Goal: Task Accomplishment & Management: Use online tool/utility

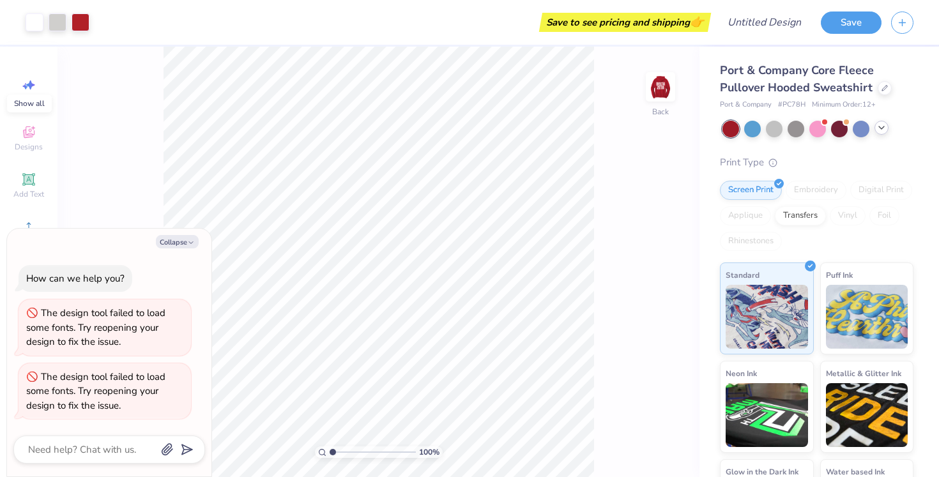
click at [884, 132] on icon at bounding box center [882, 128] width 10 height 10
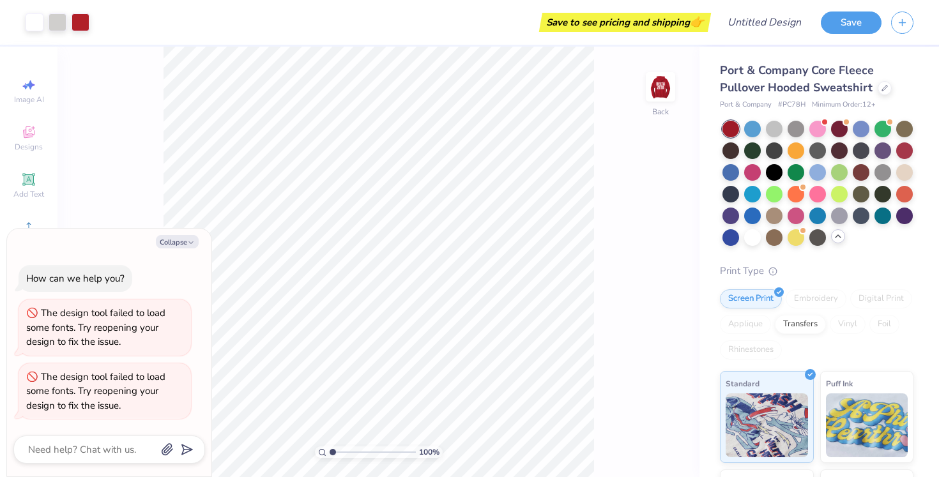
click at [835, 240] on icon at bounding box center [838, 236] width 10 height 10
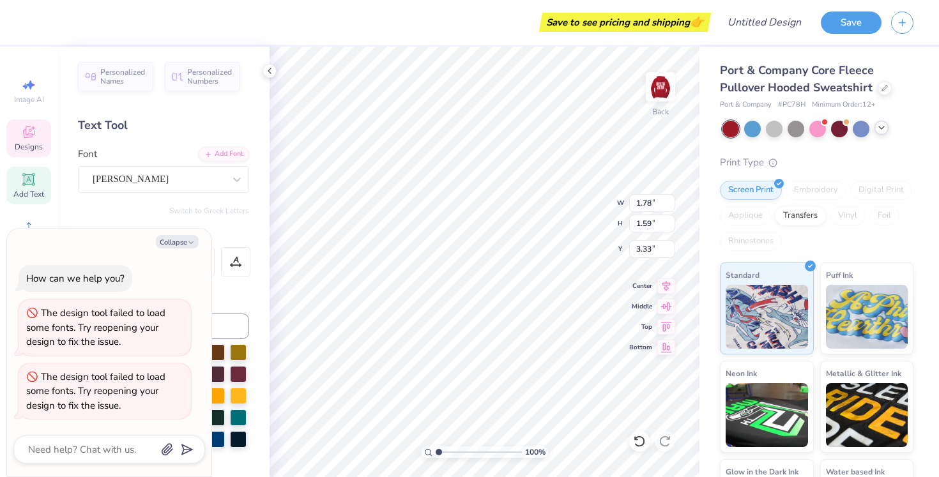
type textarea "x"
type textarea "D"
type textarea "x"
type textarea "!"
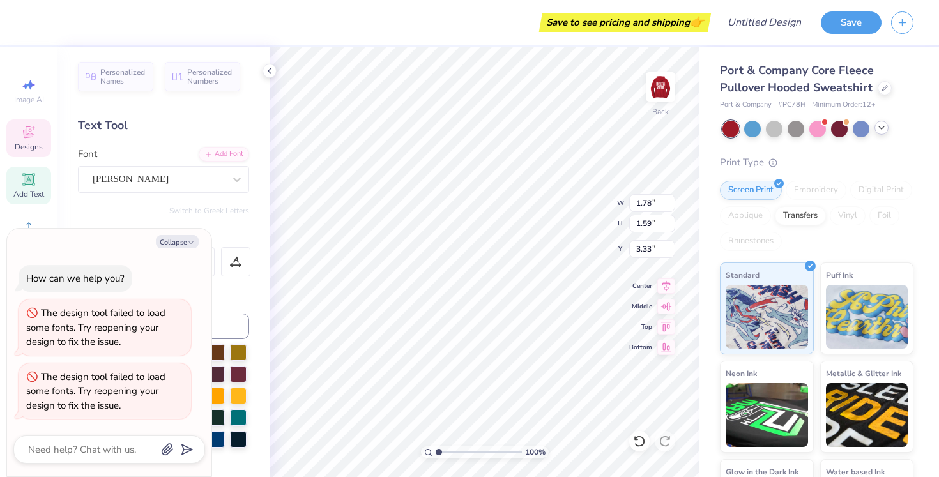
type textarea "x"
type textarea "!9"
type textarea "x"
type textarea "!"
type textarea "x"
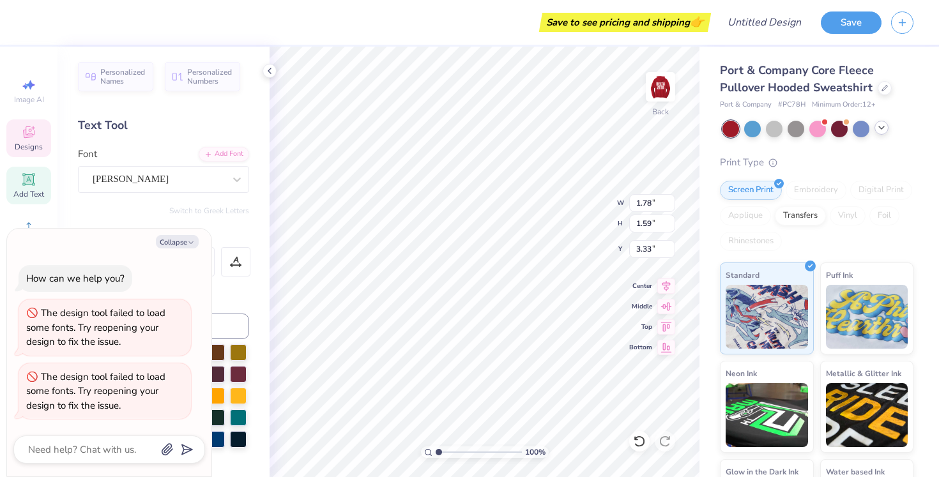
type textarea "x"
type textarea "1"
type textarea "x"
type textarea "19"
type textarea "x"
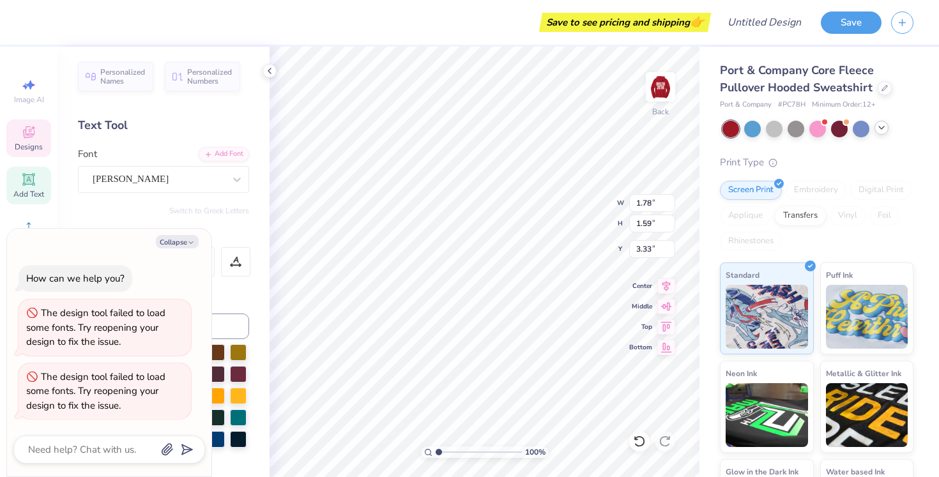
type textarea "190"
type textarea "x"
type textarea "1902"
type textarea "x"
type input "3.79"
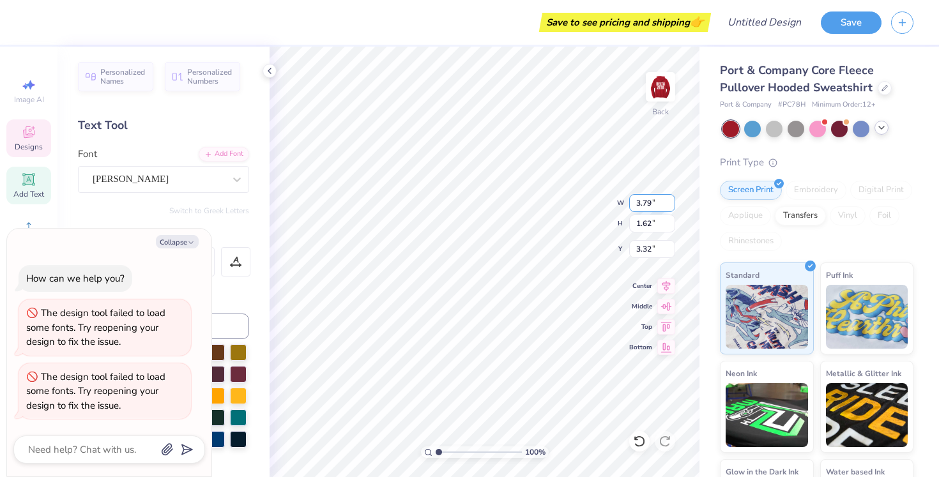
type textarea "x"
click at [672, 206] on input "3.79" at bounding box center [652, 203] width 46 height 18
click at [672, 206] on input "3.78" at bounding box center [652, 203] width 46 height 18
click at [672, 206] on input "3.77" at bounding box center [652, 203] width 46 height 18
click at [672, 206] on input "3.76" at bounding box center [652, 203] width 46 height 18
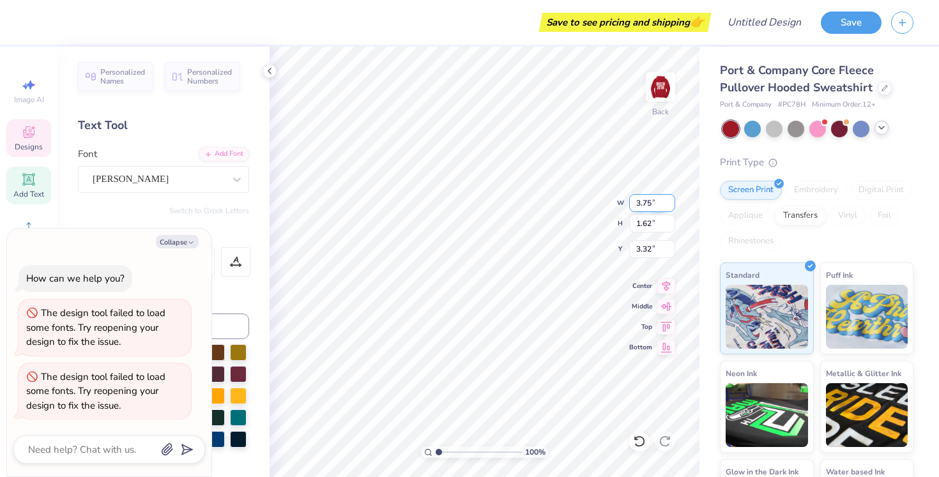
click at [672, 206] on input "3.75" at bounding box center [652, 203] width 46 height 18
click at [672, 206] on input "3.74" at bounding box center [652, 203] width 46 height 18
click at [672, 206] on input "3.73" at bounding box center [652, 203] width 46 height 18
click at [672, 206] on input "3.72" at bounding box center [652, 203] width 46 height 18
click at [672, 206] on input "3.71" at bounding box center [652, 203] width 46 height 18
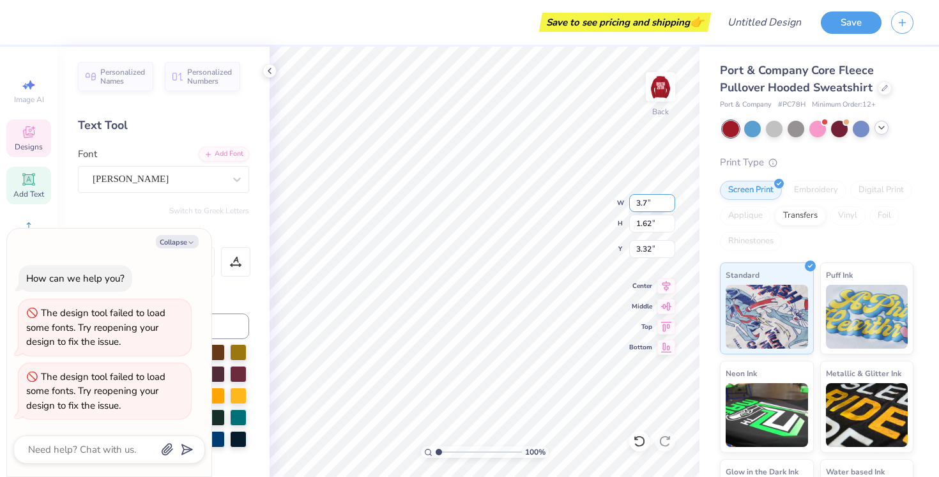
click at [672, 206] on input "3.7" at bounding box center [652, 203] width 46 height 18
click at [672, 206] on input "3.69" at bounding box center [652, 203] width 46 height 18
click at [672, 206] on input "3.68" at bounding box center [652, 203] width 46 height 18
click at [640, 203] on input "3.68" at bounding box center [652, 203] width 46 height 18
click at [652, 203] on input "3.68" at bounding box center [652, 203] width 46 height 18
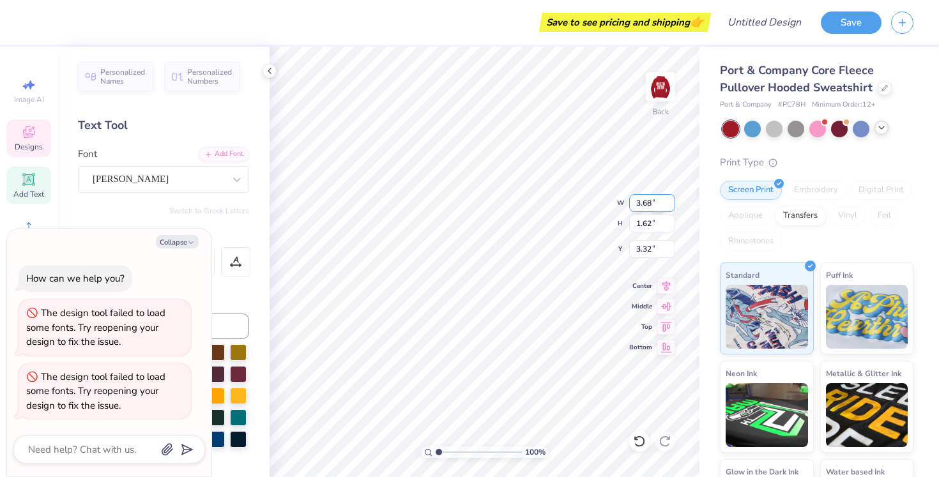
type input "3.6"
type input "3"
type input "2"
type textarea "x"
type input "2.00"
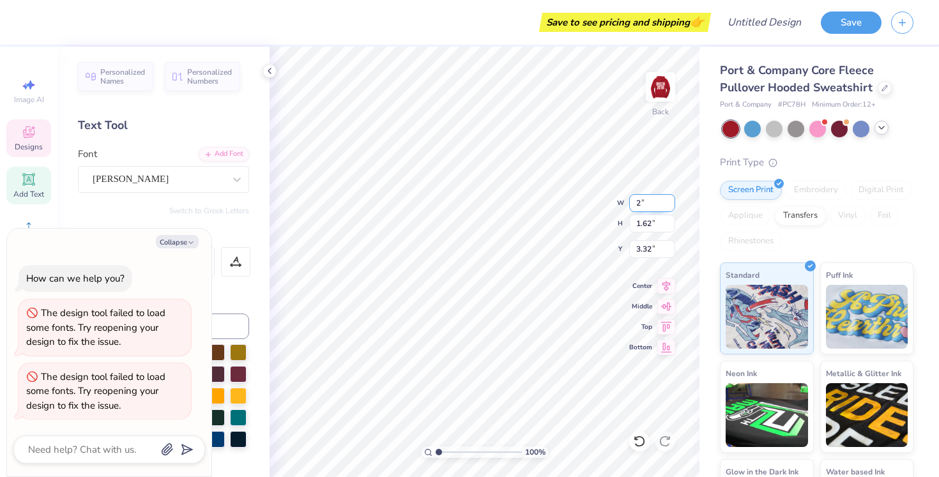
type input "0.85"
type input "3.70"
type input "2.0"
type input "2.5"
type textarea "x"
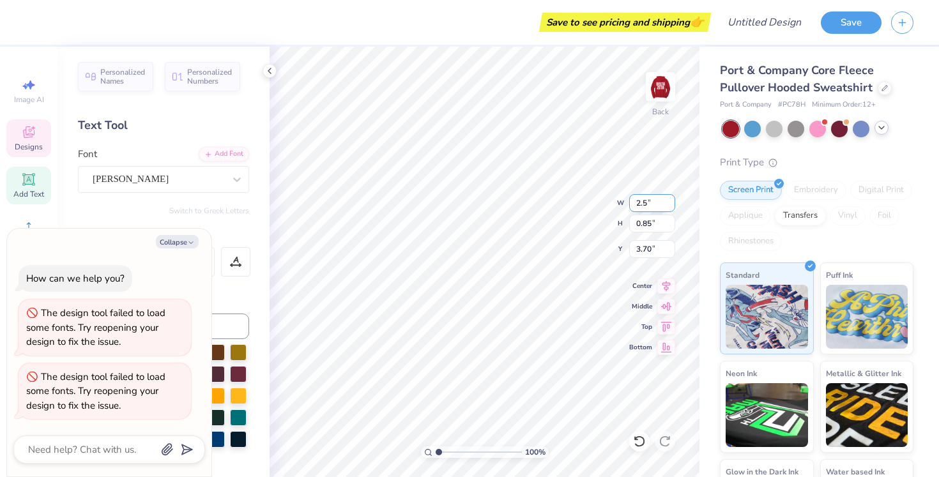
type input "2.50"
type input "1.07"
type input "3.60"
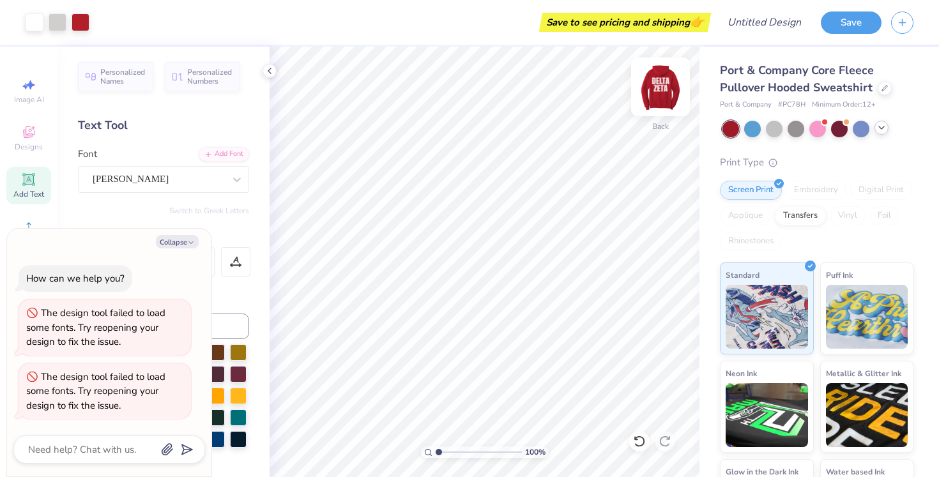
click at [668, 91] on img at bounding box center [660, 86] width 51 height 51
type textarea "x"
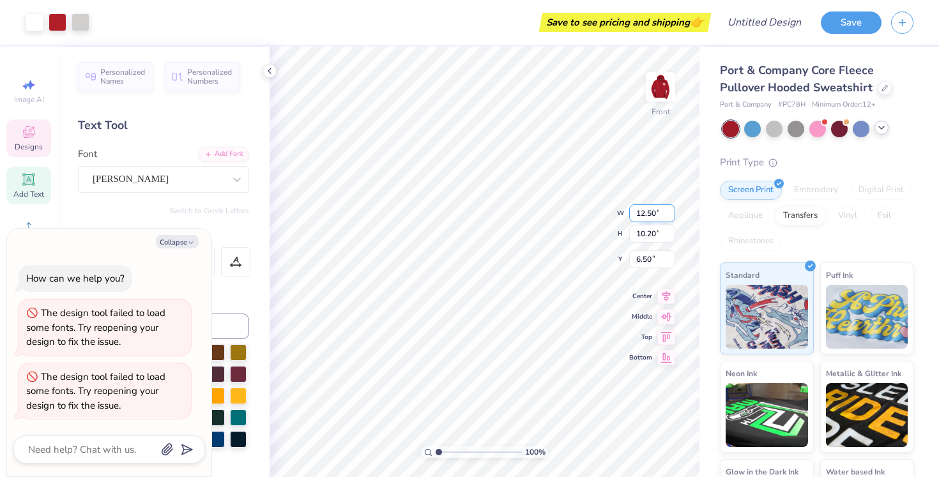
click at [652, 213] on input "12.50" at bounding box center [652, 213] width 46 height 18
type input "12.0"
type textarea "x"
type input "12.00"
type textarea "x"
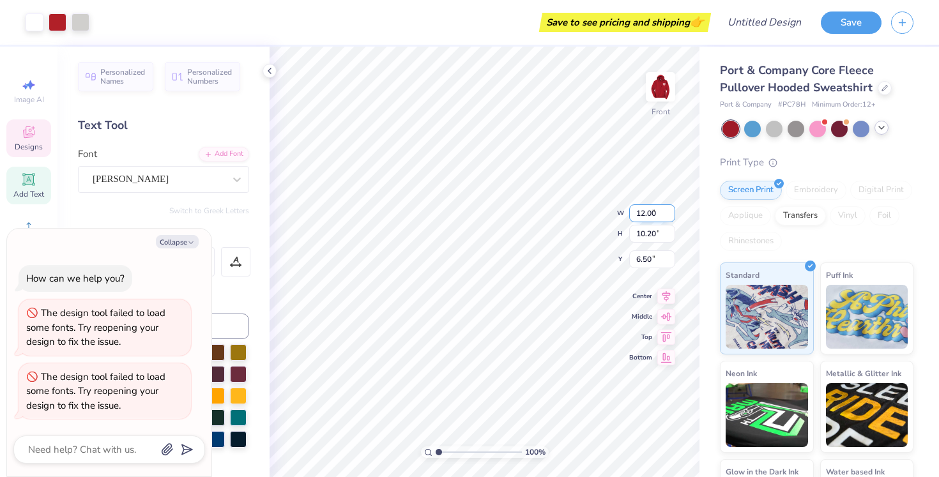
type input "9.79"
type input "6.70"
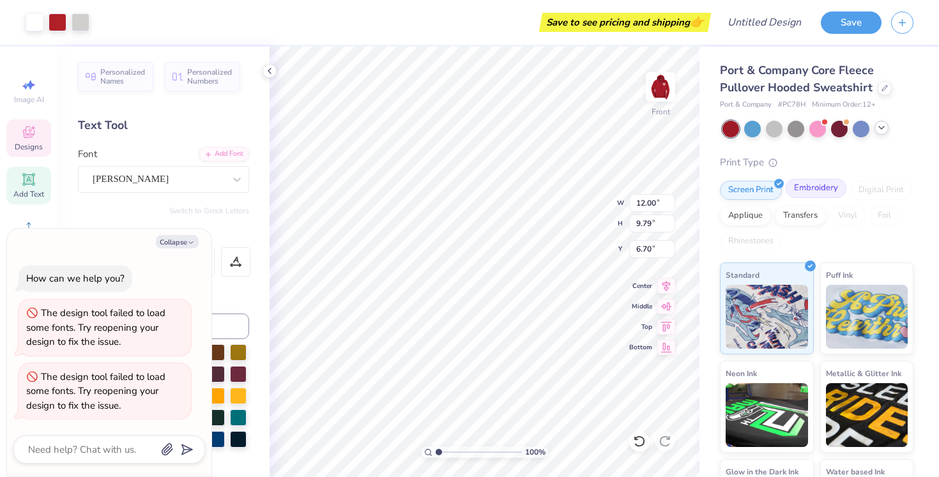
click at [833, 187] on div "Embroidery" at bounding box center [816, 188] width 61 height 19
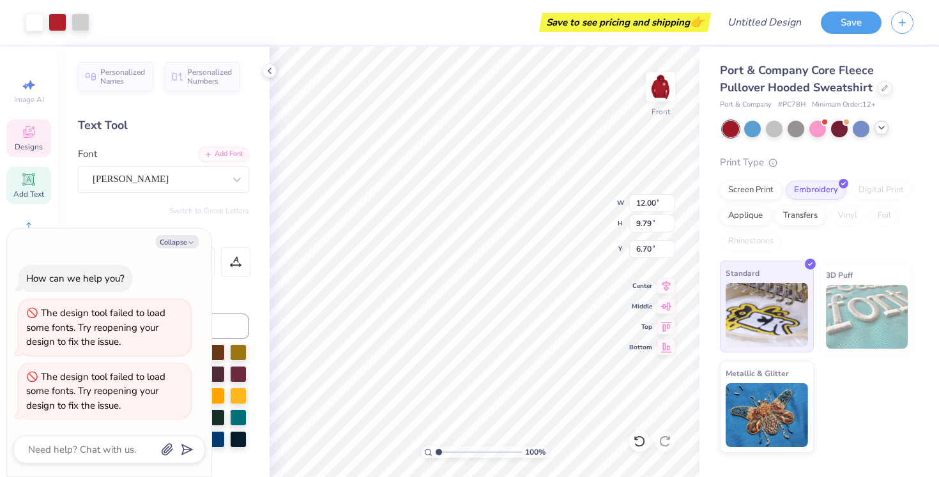
click at [775, 314] on img at bounding box center [767, 315] width 82 height 64
click at [838, 389] on div "Standard 3D Puff Metallic & Glitter" at bounding box center [817, 358] width 194 height 190
click at [866, 23] on button "Save" at bounding box center [851, 21] width 61 height 22
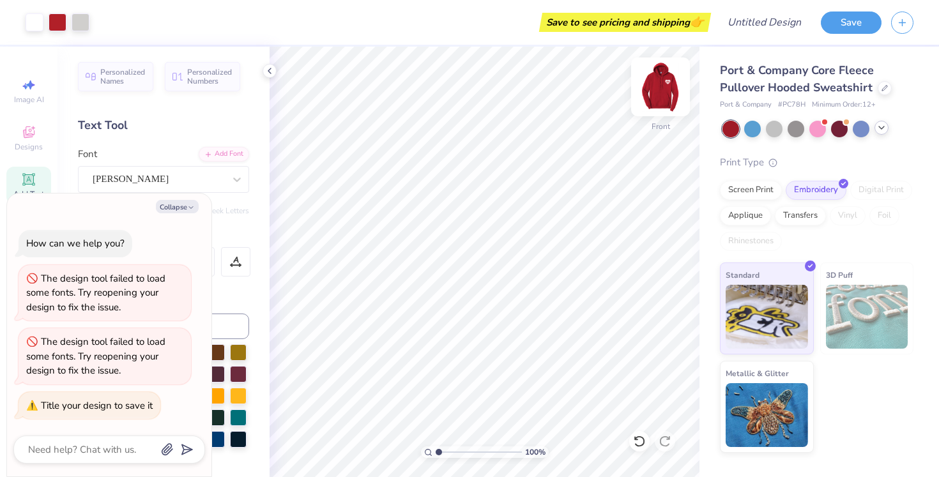
click at [660, 93] on img at bounding box center [660, 86] width 51 height 51
click at [659, 91] on img at bounding box center [660, 86] width 51 height 51
click at [847, 18] on button "Save" at bounding box center [851, 21] width 61 height 22
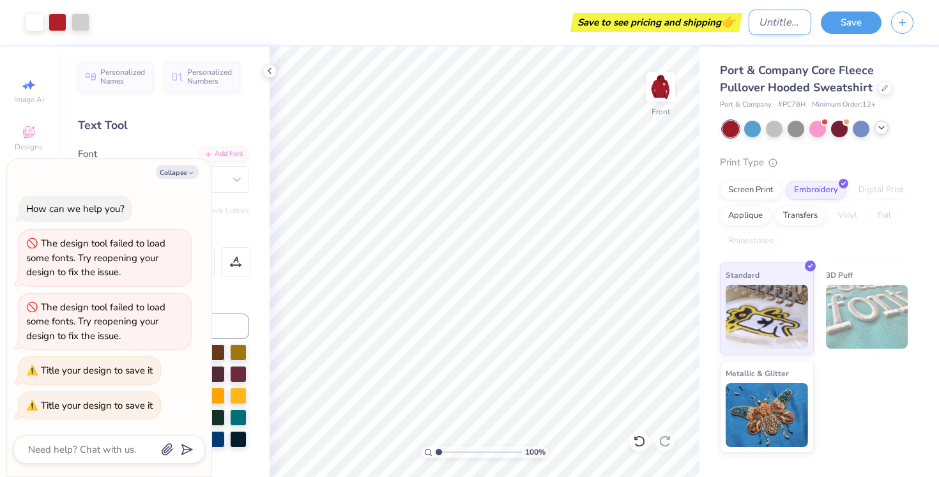
type textarea "x"
click at [764, 24] on input "Design Title" at bounding box center [780, 23] width 63 height 26
type input "D"
type textarea "x"
type input "De"
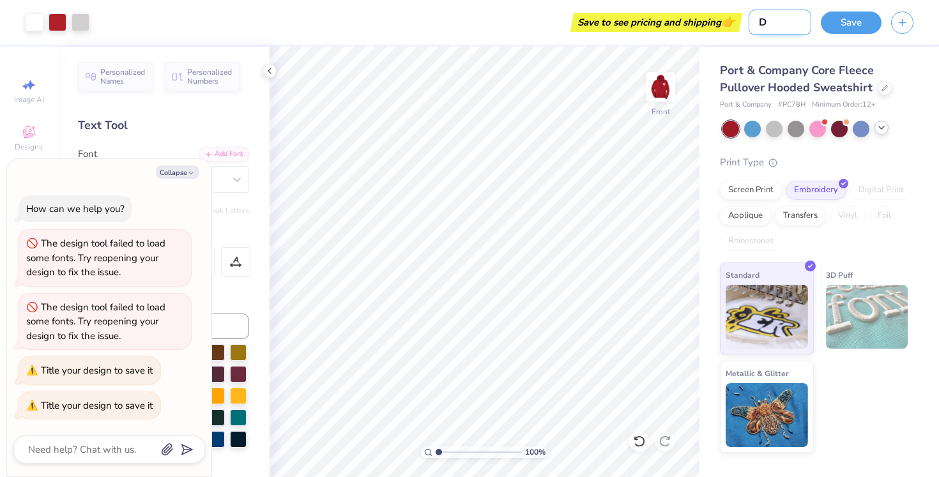
type textarea "x"
type input "Del"
type textarea "x"
type input "Delt"
type textarea "x"
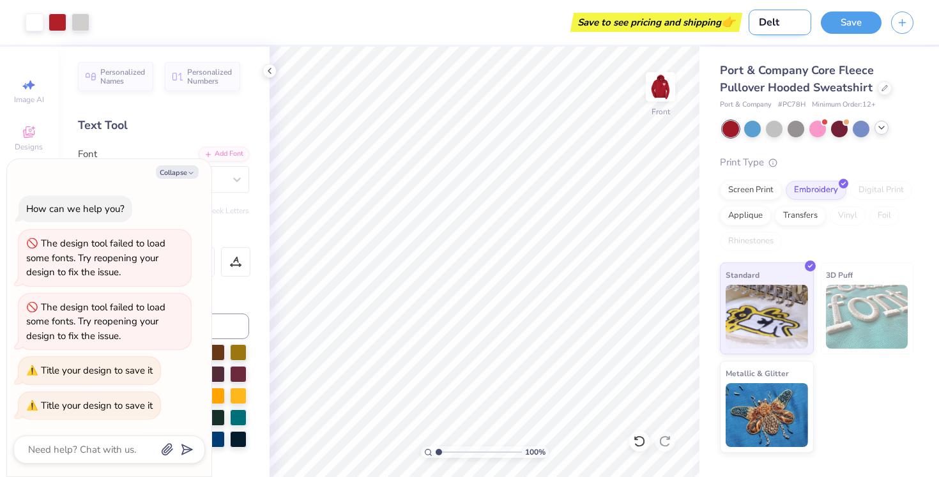
type input "Delta"
type textarea "x"
type input "Delta"
type textarea "x"
type input "Delta Z"
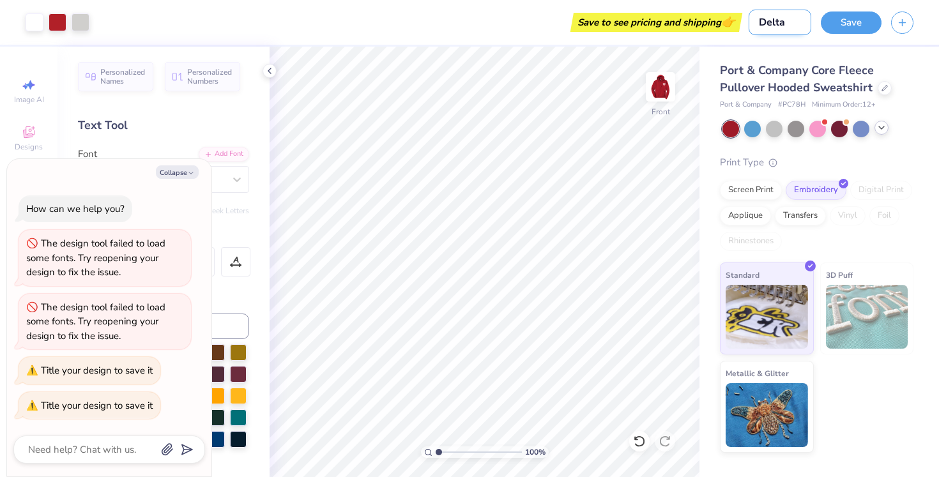
type textarea "x"
type input "Delta Ze"
type textarea "x"
type input "Delta Zet"
type textarea "x"
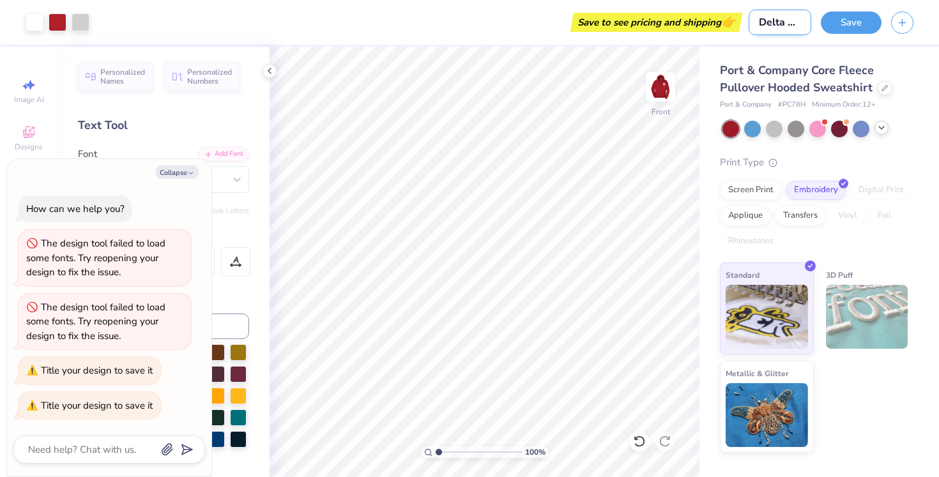
type input "Delta Zeta"
type textarea "x"
type input "Delta Zeta"
click at [850, 27] on button "Save" at bounding box center [851, 21] width 61 height 22
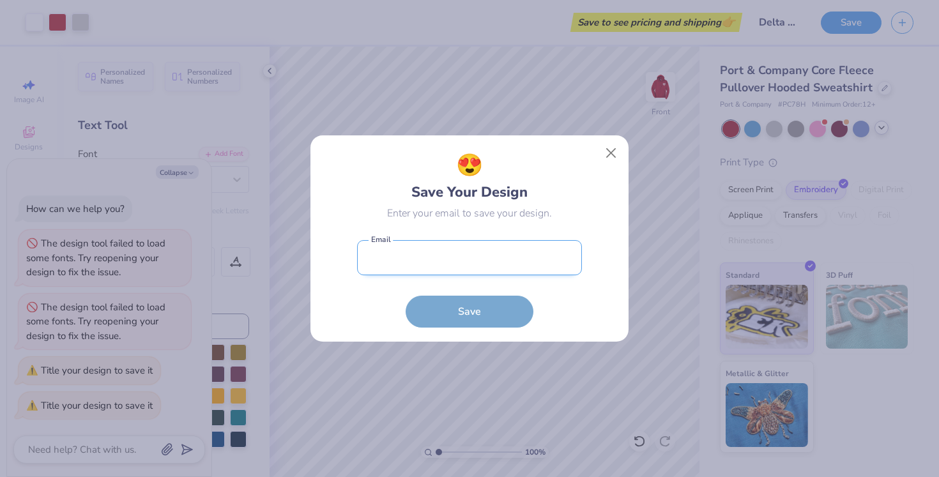
click at [530, 258] on input "email" at bounding box center [469, 257] width 225 height 35
type input "tyme2004@icloud.com"
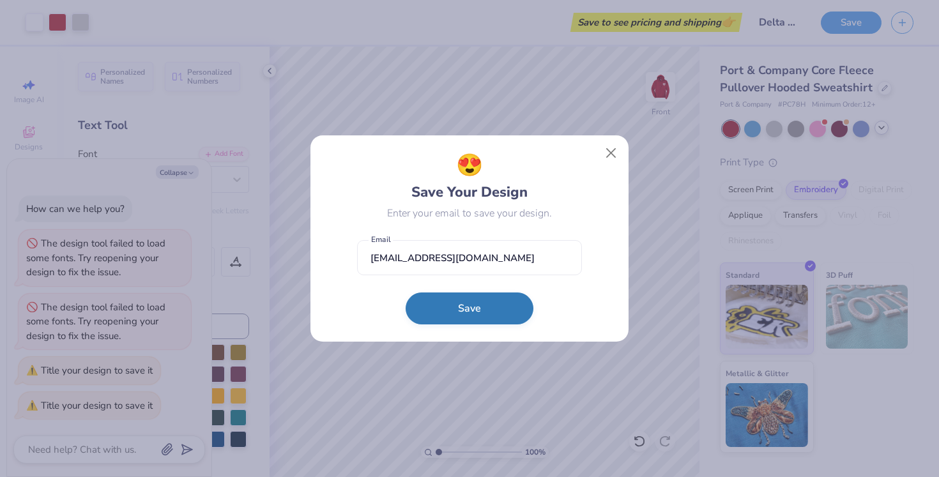
click at [507, 320] on button "Save" at bounding box center [470, 309] width 128 height 32
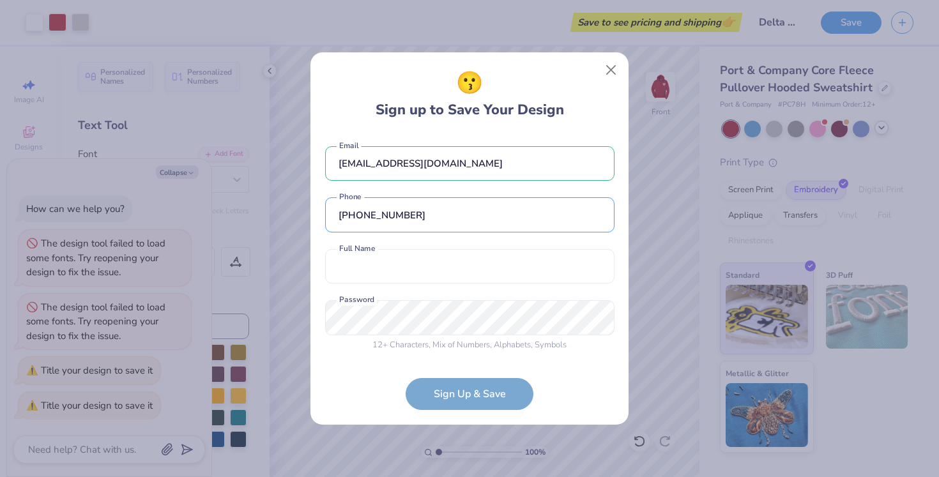
type input "(317) 645-8112"
click at [511, 289] on div "tyme2004@icloud.com Email (317) 645-8112 Phone Full Name is a required field Fu…" at bounding box center [469, 246] width 289 height 225
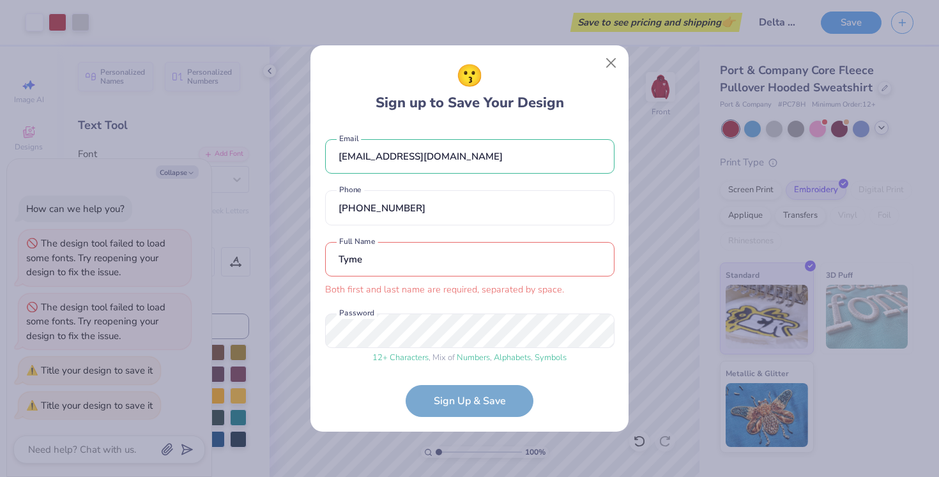
scroll to position [5, 0]
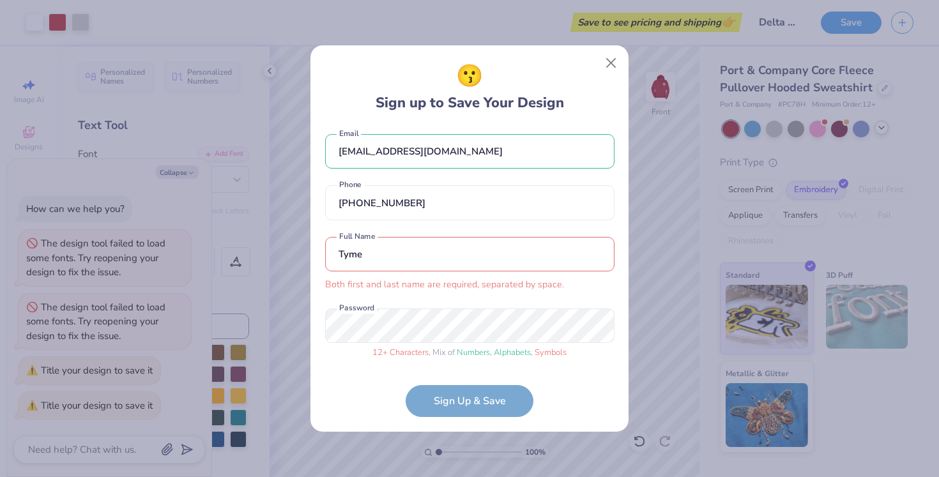
click at [471, 405] on form "tyme2004@icloud.com Email (317) 645-8112 Phone Tyme Both first and last name ar…" at bounding box center [469, 272] width 289 height 291
click at [484, 266] on input "Tyme" at bounding box center [469, 254] width 289 height 35
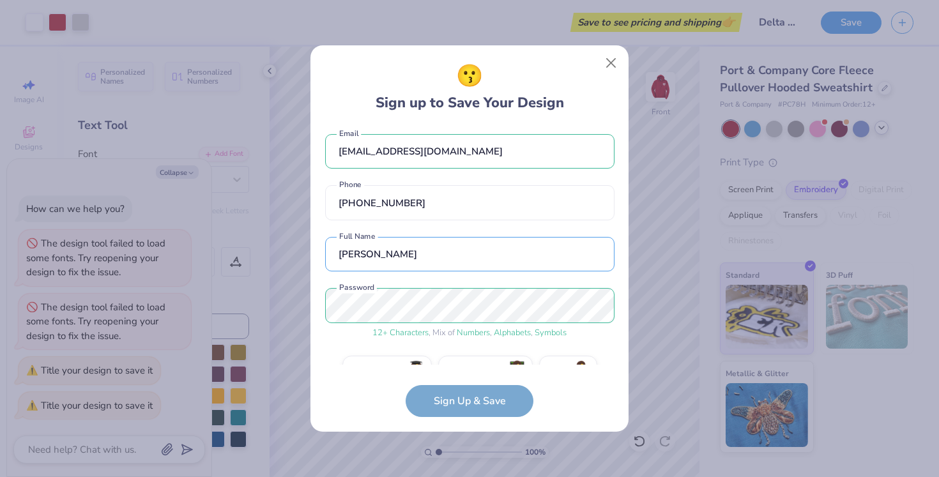
type input "Tyme McLaughlin"
click at [451, 401] on form "tyme2004@icloud.com Email (317) 645-8112 Phone Tyme McLaughlin Full Name 12 + C…" at bounding box center [469, 272] width 289 height 291
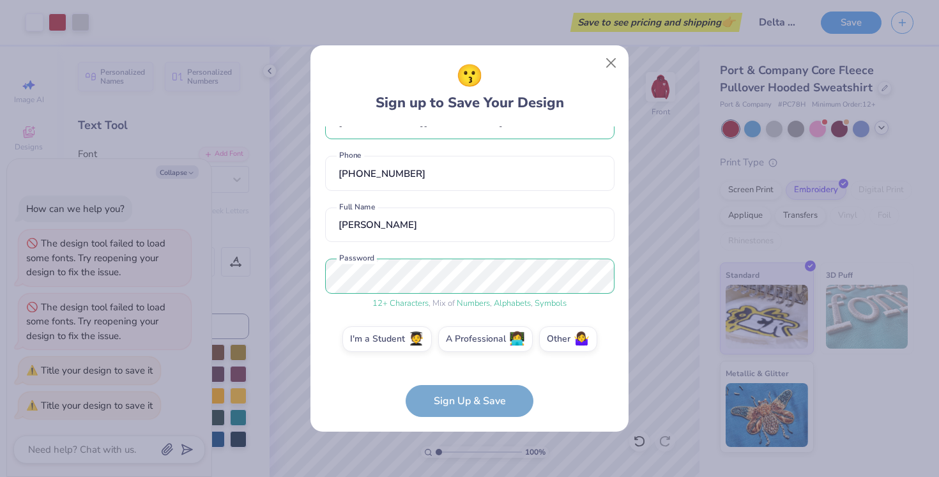
scroll to position [34, 0]
click at [406, 337] on label "I'm a Student 🧑‍🎓" at bounding box center [387, 338] width 89 height 26
click at [466, 373] on input "I'm a Student 🧑‍🎓" at bounding box center [470, 377] width 8 height 8
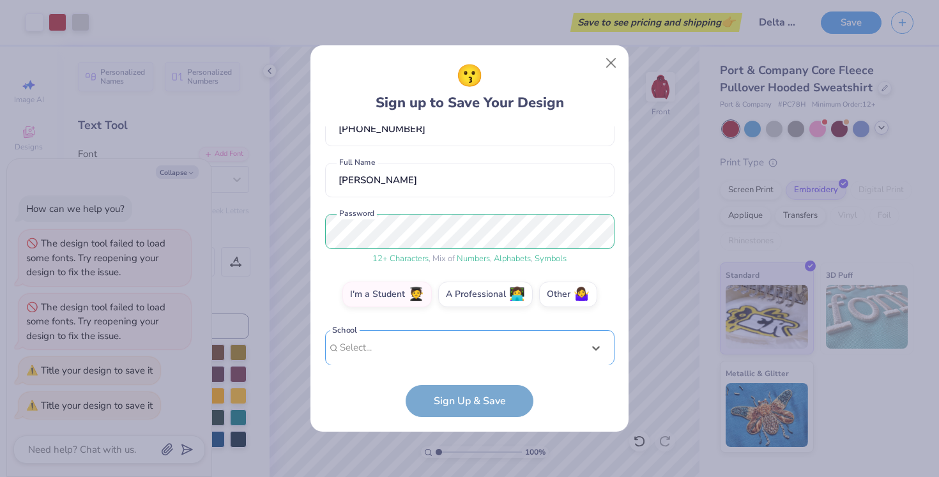
click at [450, 355] on div "Use Up and Down to choose options, press Enter to select the currently focused …" at bounding box center [469, 366] width 289 height 73
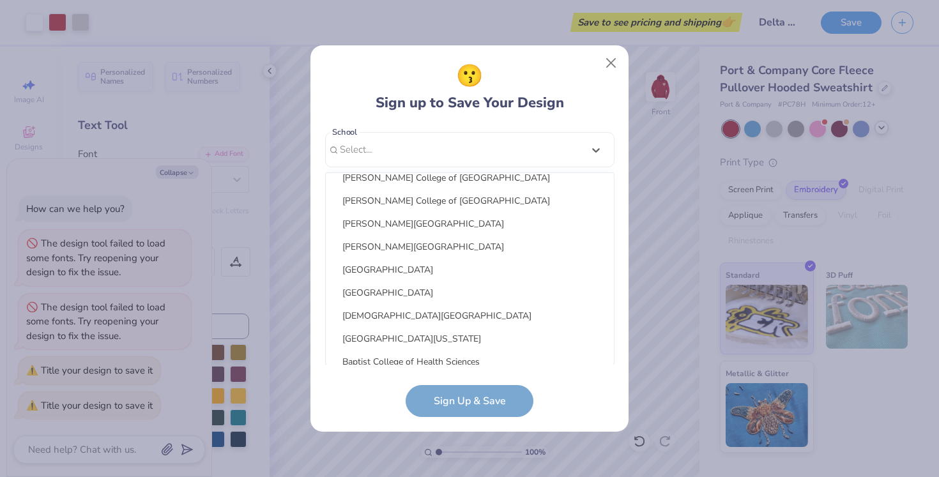
scroll to position [2316, 0]
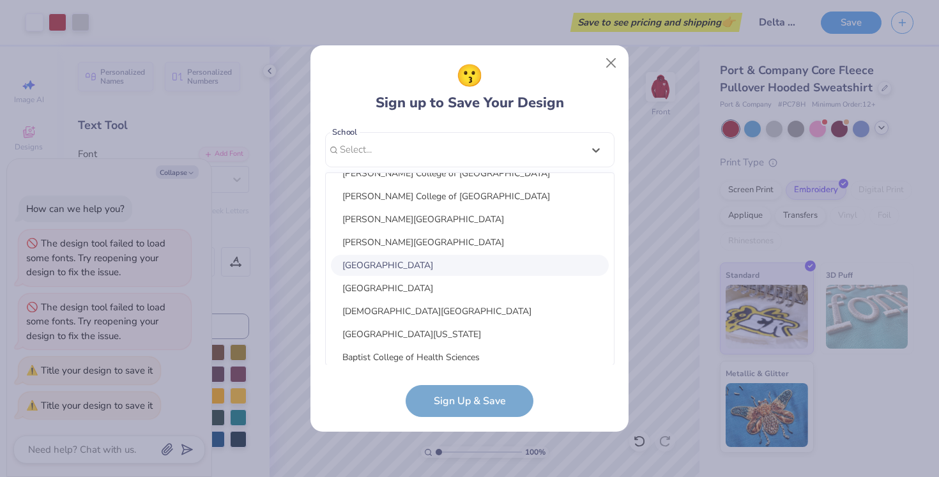
click at [420, 263] on div "Ball State University" at bounding box center [470, 265] width 278 height 21
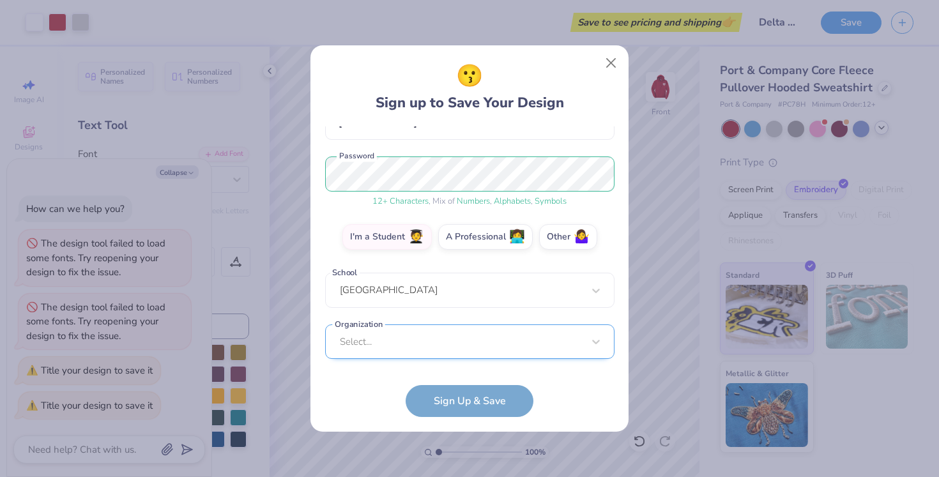
scroll to position [328, 0]
click at [444, 350] on div "Select..." at bounding box center [469, 341] width 289 height 35
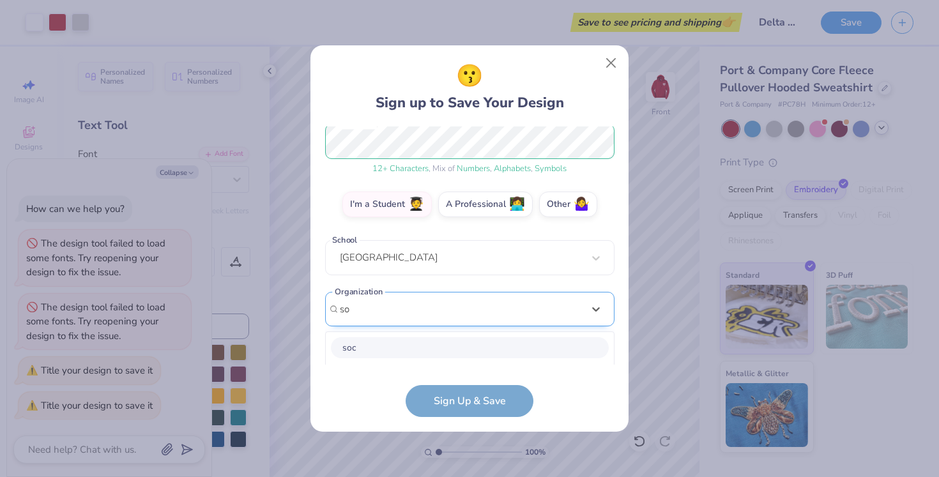
scroll to position [329, 0]
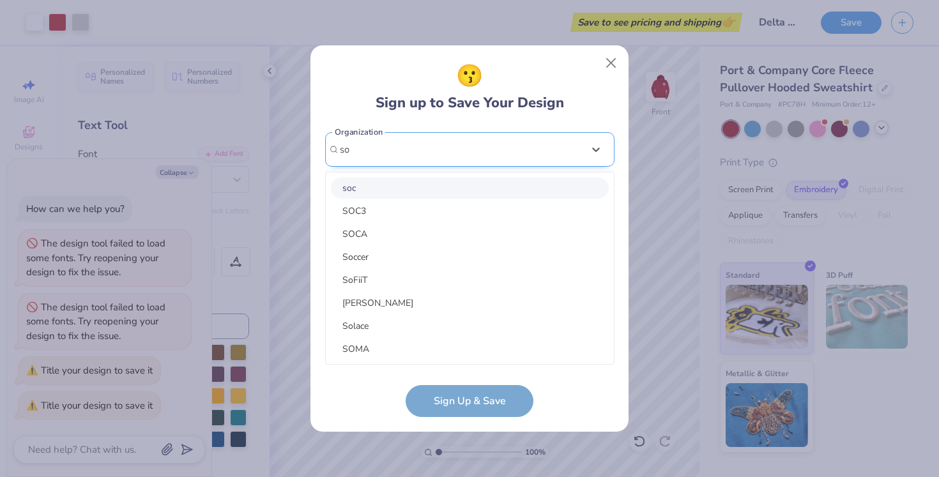
type input "s"
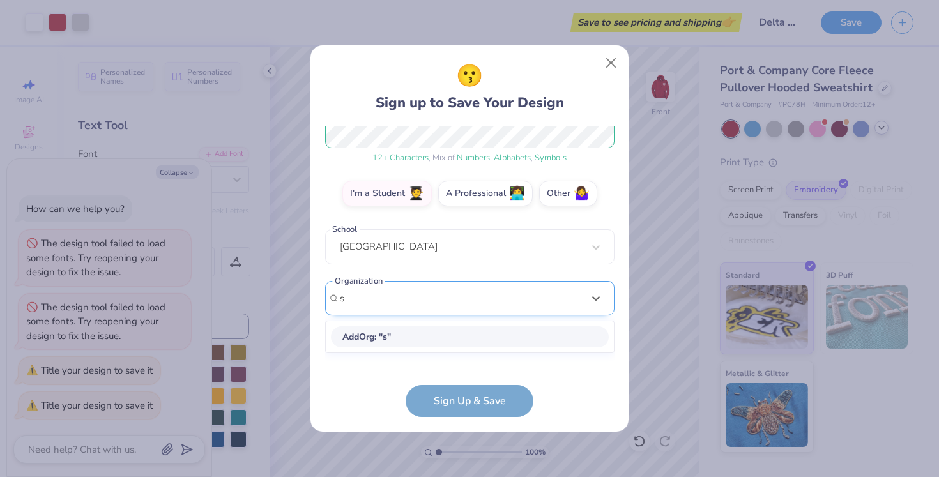
scroll to position [0, 0]
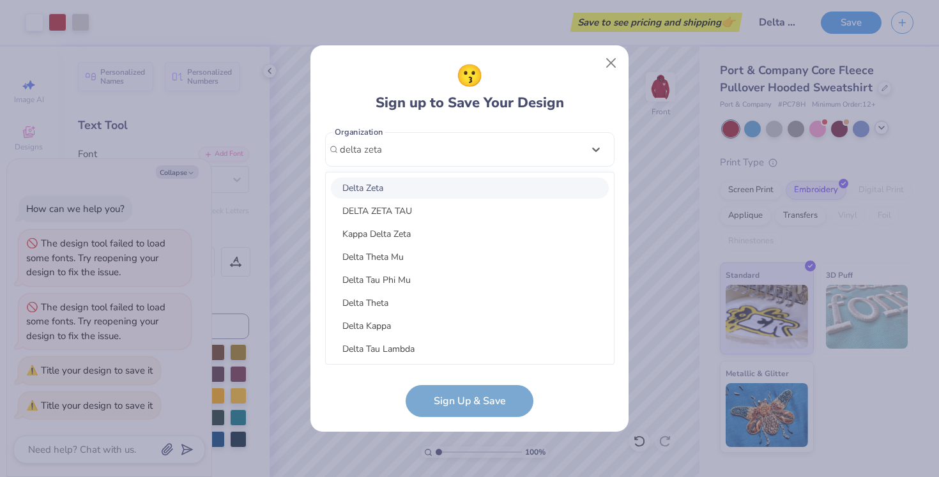
click at [419, 191] on div "Delta Zeta" at bounding box center [470, 188] width 278 height 21
type input "delta zeta"
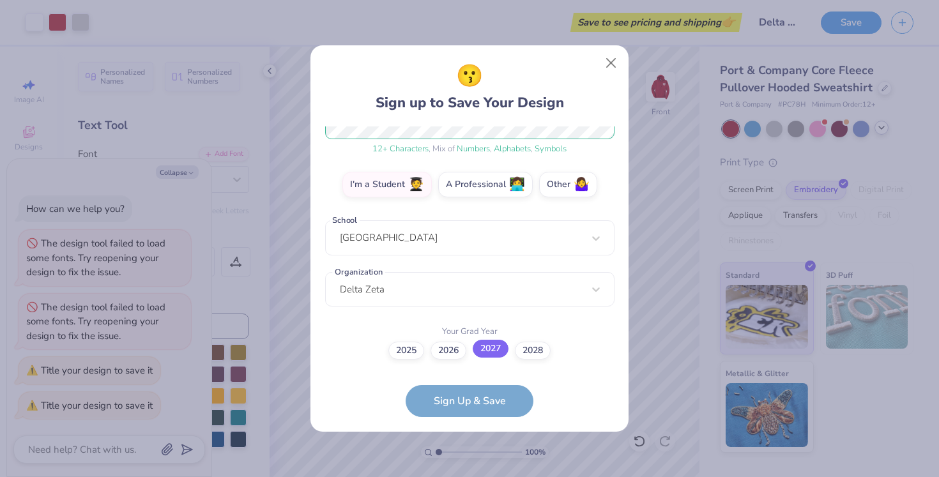
click at [497, 353] on label "2027" at bounding box center [491, 349] width 36 height 18
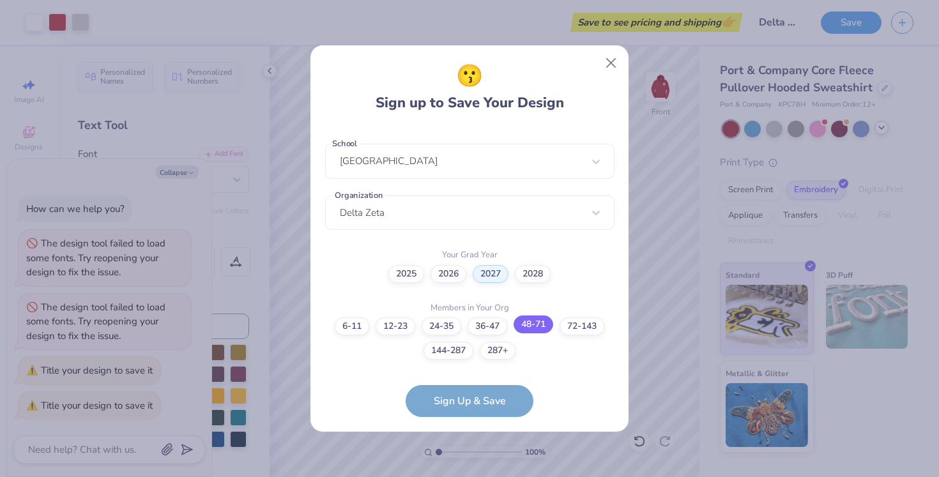
click at [544, 328] on label "48-71" at bounding box center [534, 325] width 40 height 18
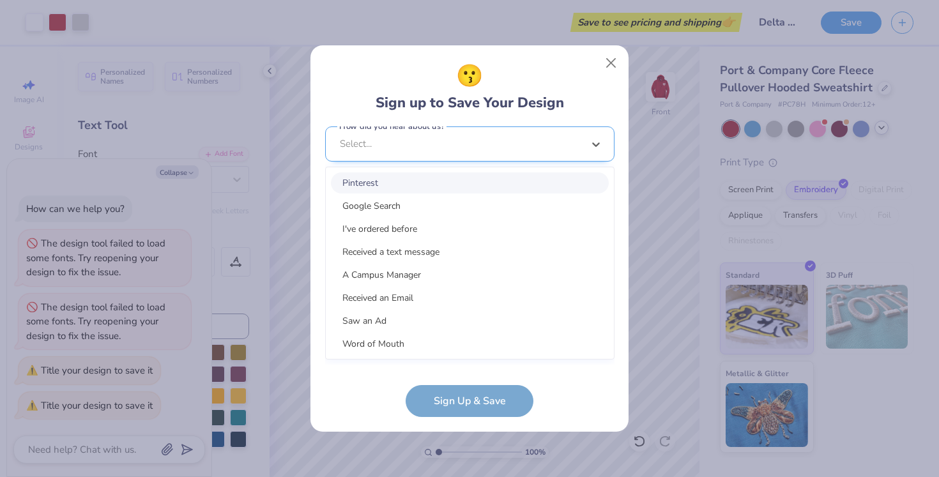
click at [509, 353] on div "option Pinterest focused, 1 of 15. 15 results available. Use Up and Down to cho…" at bounding box center [469, 243] width 289 height 233
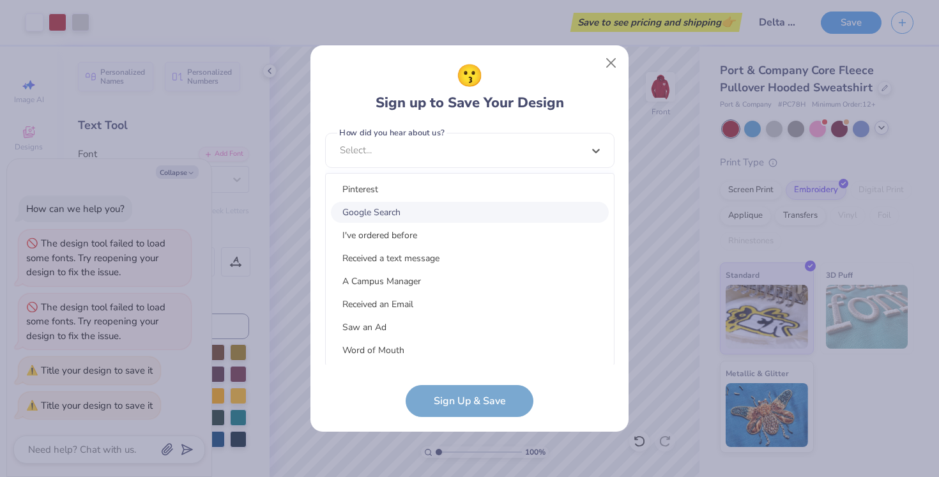
click at [469, 212] on div "Google Search" at bounding box center [470, 212] width 278 height 21
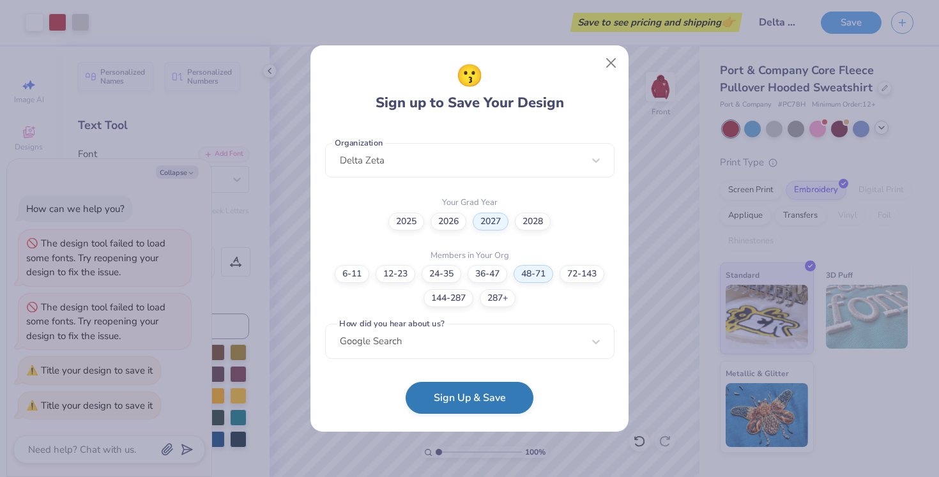
click at [469, 399] on button "Sign Up & Save" at bounding box center [470, 398] width 128 height 32
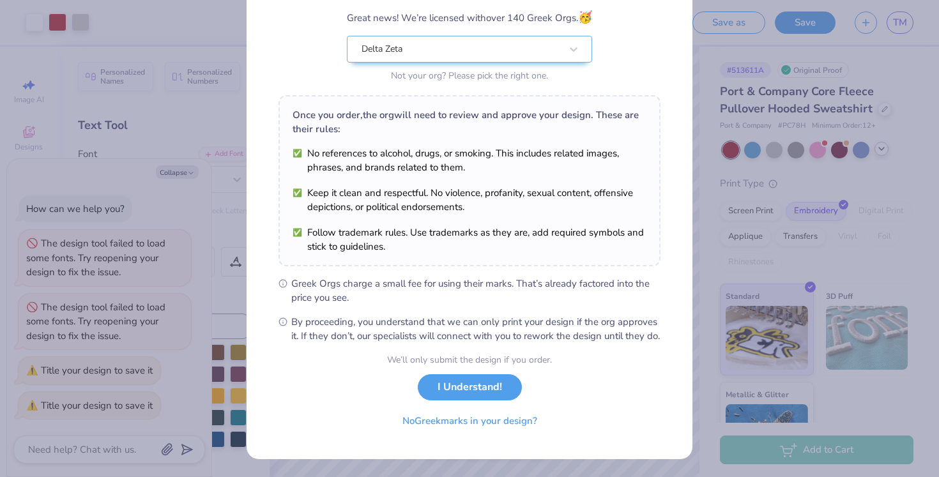
scroll to position [121, 0]
click at [488, 389] on button "I Understand!" at bounding box center [470, 384] width 104 height 26
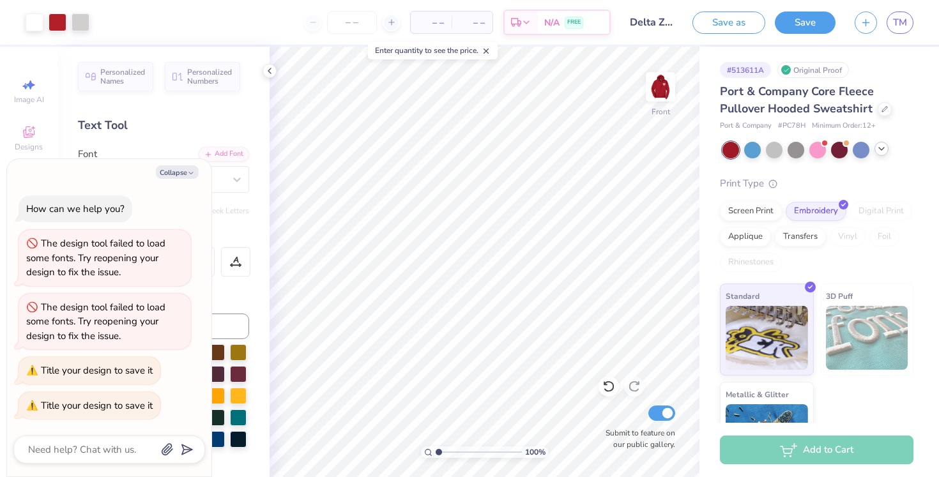
scroll to position [0, 0]
type textarea "x"
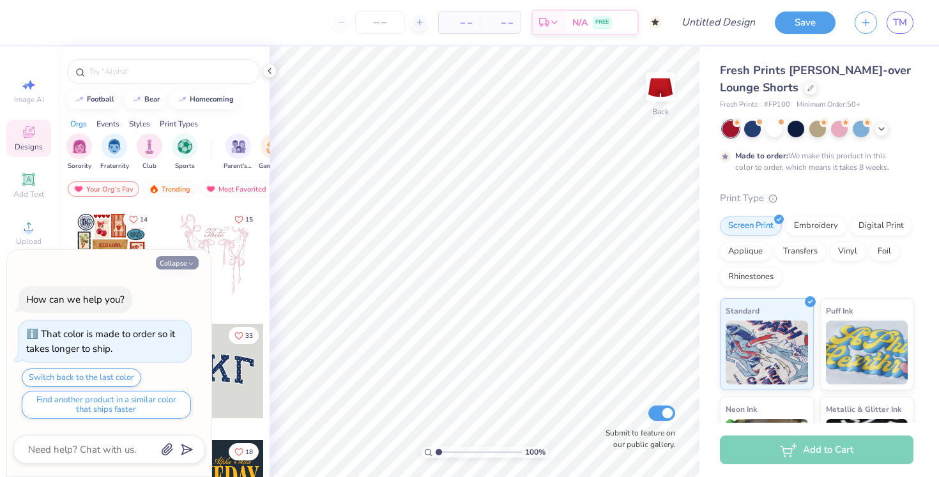
click at [184, 262] on button "Collapse" at bounding box center [177, 262] width 43 height 13
type textarea "x"
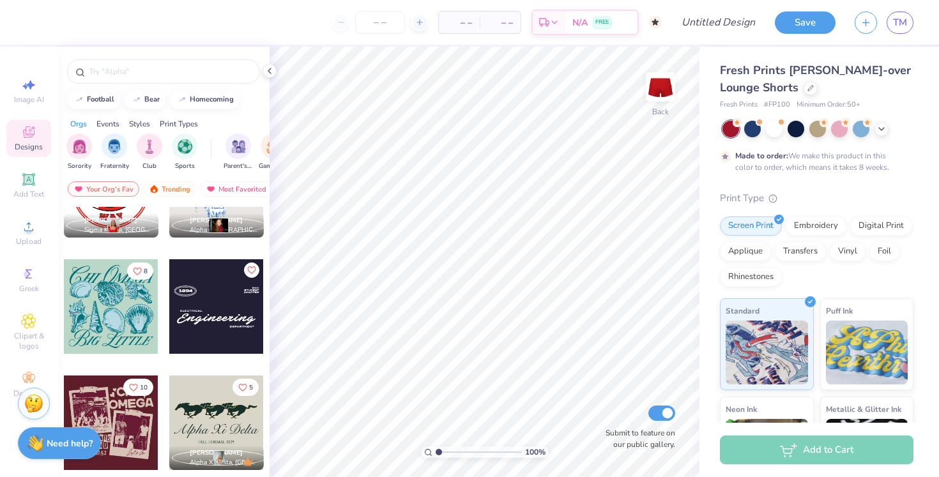
scroll to position [2902, 0]
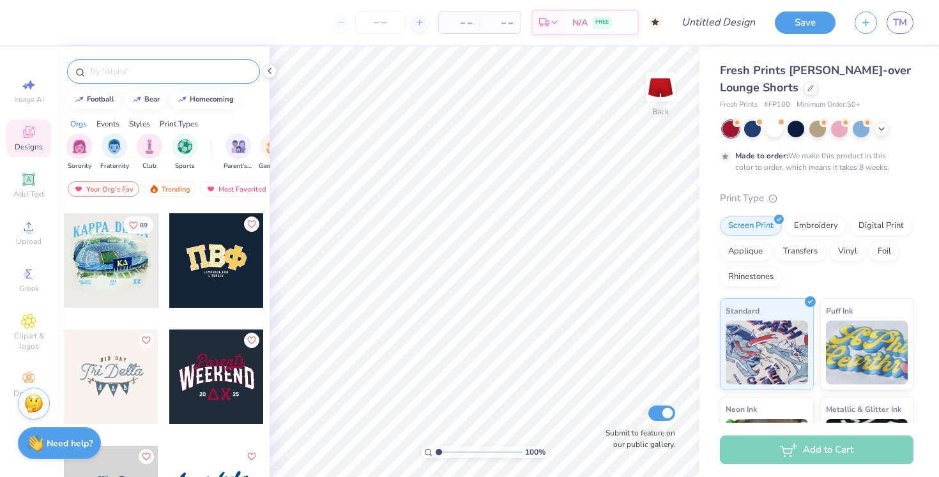
click at [144, 69] on input "text" at bounding box center [170, 71] width 164 height 13
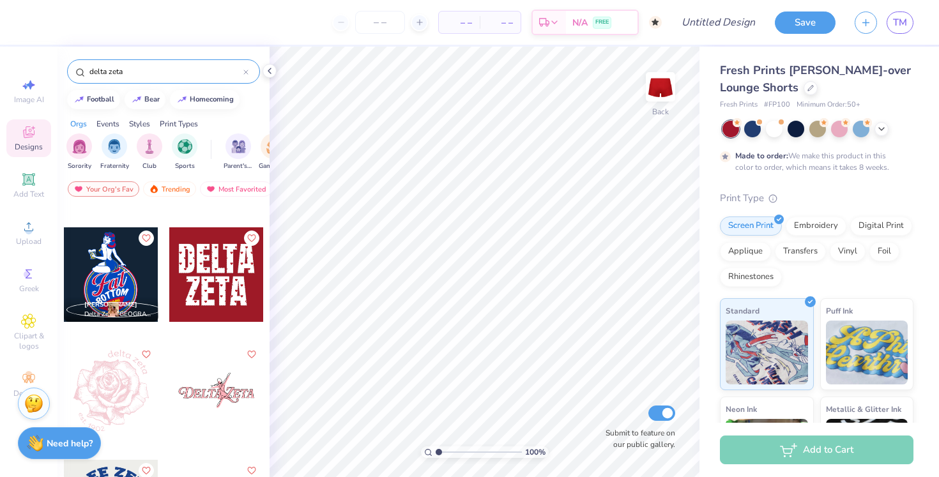
scroll to position [1867, 0]
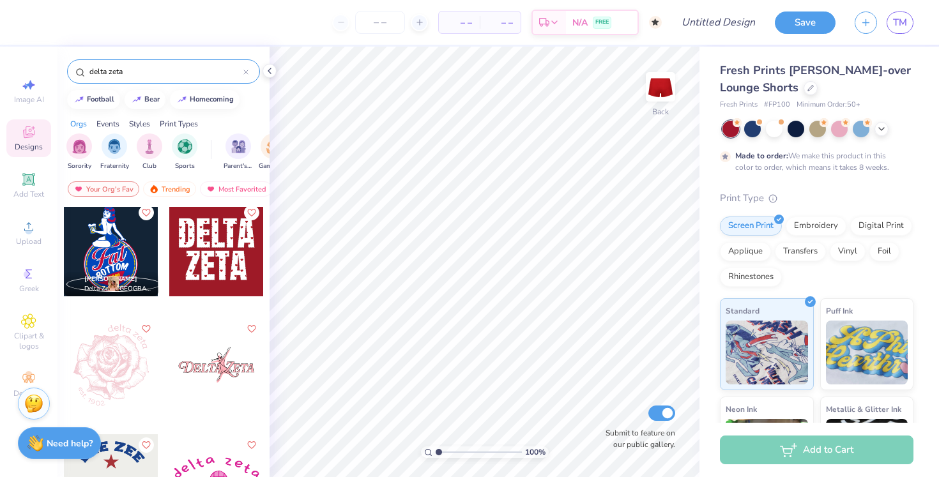
type input "delta zeta"
click at [238, 239] on div at bounding box center [216, 249] width 95 height 95
click at [667, 96] on img at bounding box center [660, 86] width 51 height 51
click at [229, 258] on div at bounding box center [216, 249] width 95 height 95
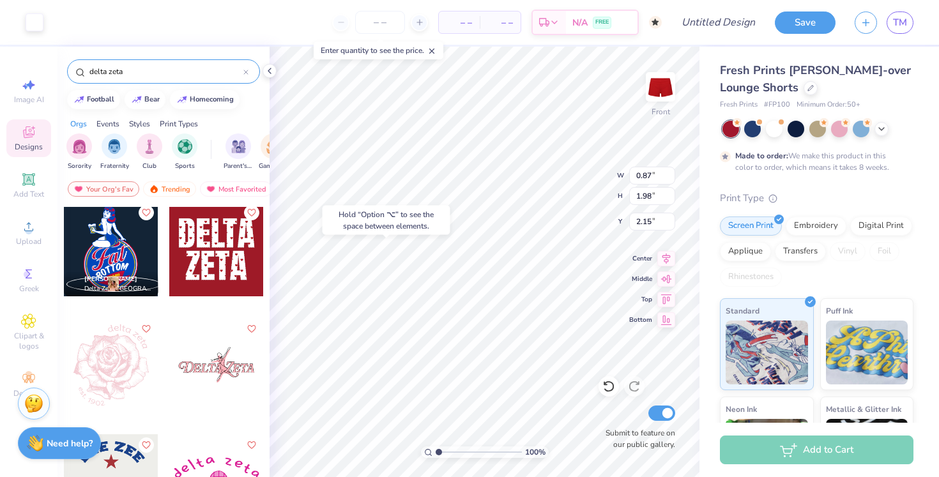
type input "2.27"
type input "1.06"
type input "2.15"
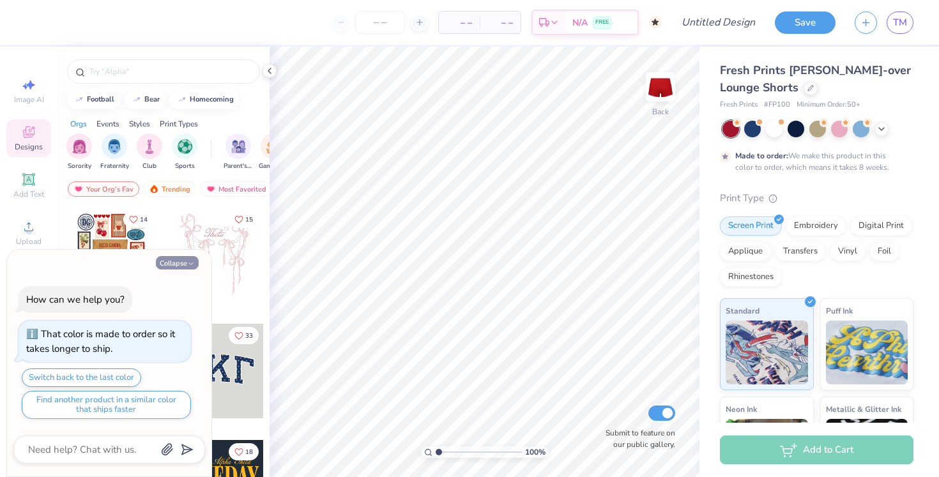
click at [186, 265] on button "Collapse" at bounding box center [177, 262] width 43 height 13
type textarea "x"
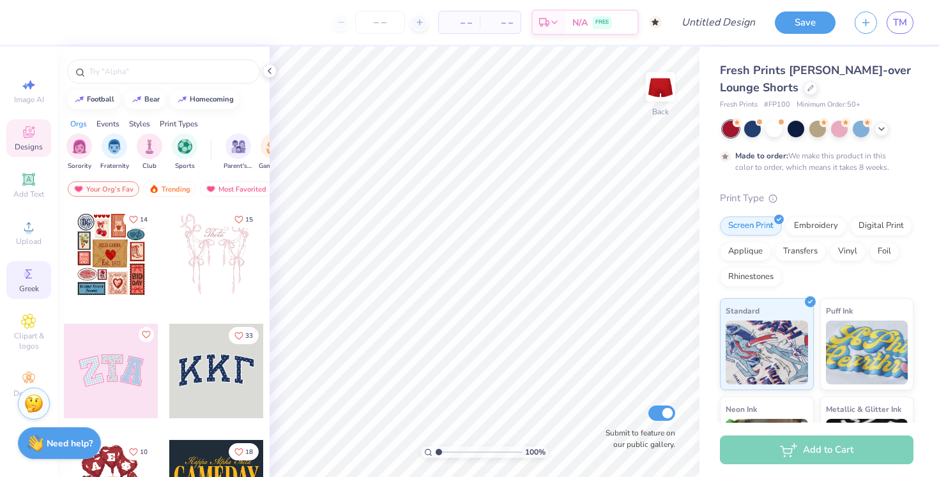
click at [29, 288] on span "Greek" at bounding box center [29, 289] width 20 height 10
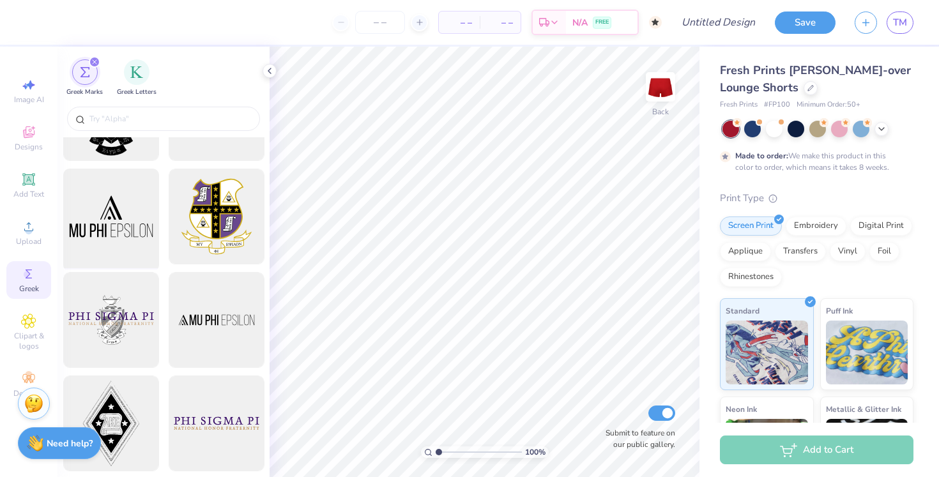
scroll to position [84, 0]
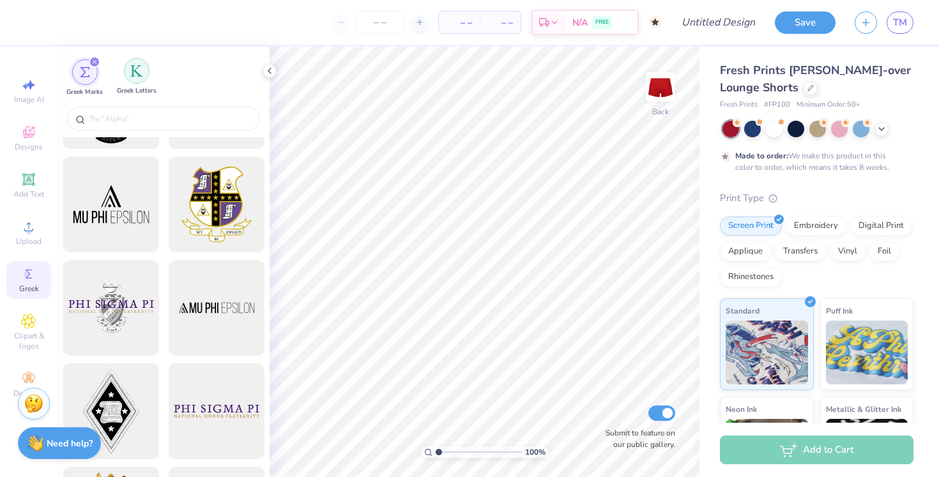
click at [144, 75] on div "filter for Greek Letters" at bounding box center [137, 71] width 26 height 26
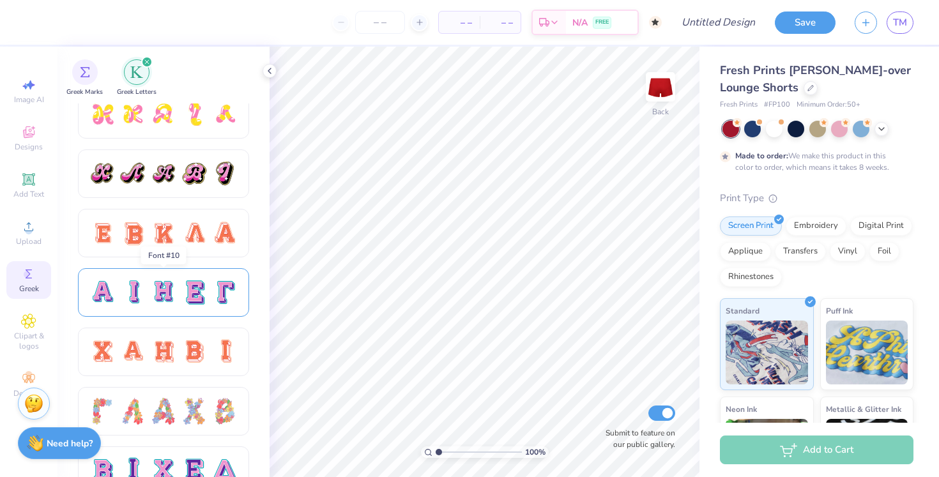
scroll to position [731, 0]
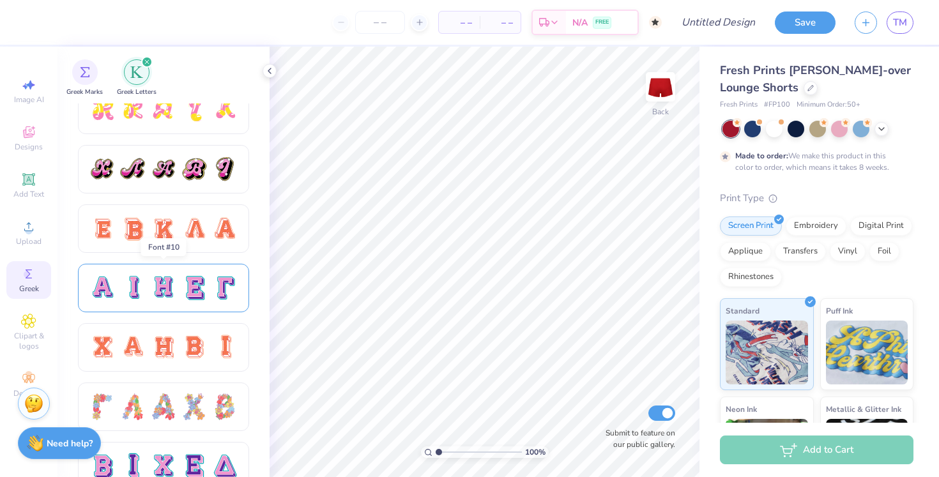
click at [208, 301] on div at bounding box center [164, 288] width 150 height 27
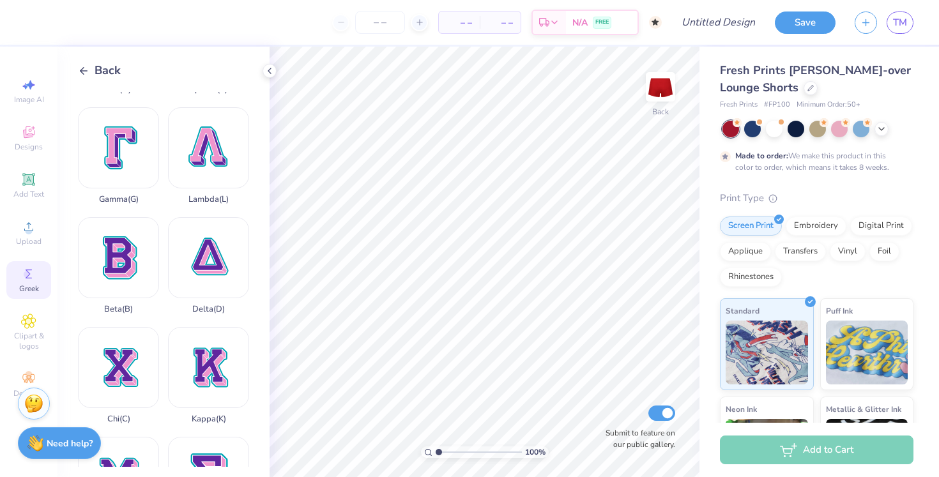
scroll to position [201, 0]
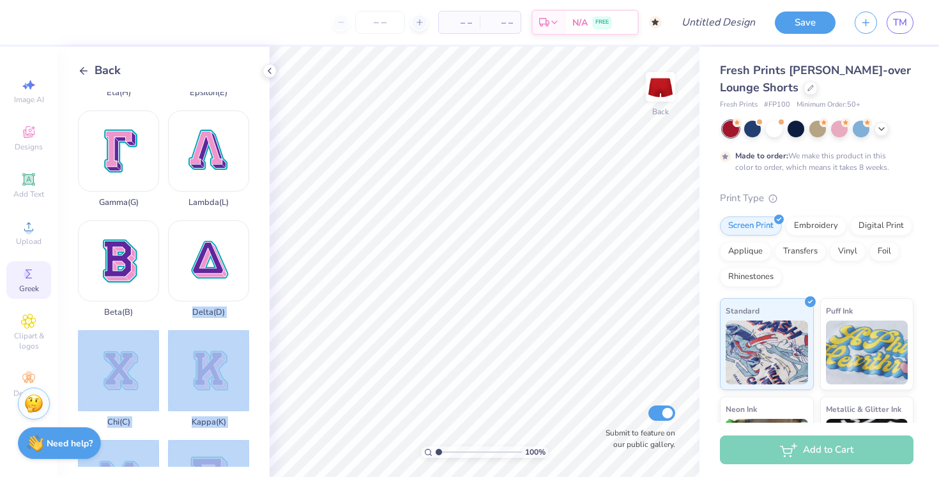
click at [352, 269] on div "– – Per Item – – Total Est. Delivery N/A FREE Design Title Save TM Image AI Des…" at bounding box center [469, 238] width 939 height 477
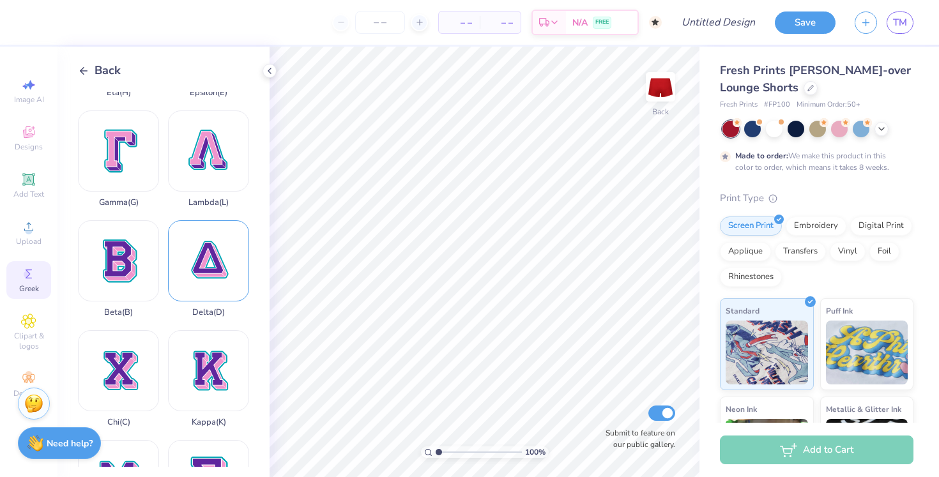
click at [201, 252] on div "Delta ( D )" at bounding box center [208, 268] width 81 height 97
click at [86, 71] on line at bounding box center [84, 71] width 7 height 0
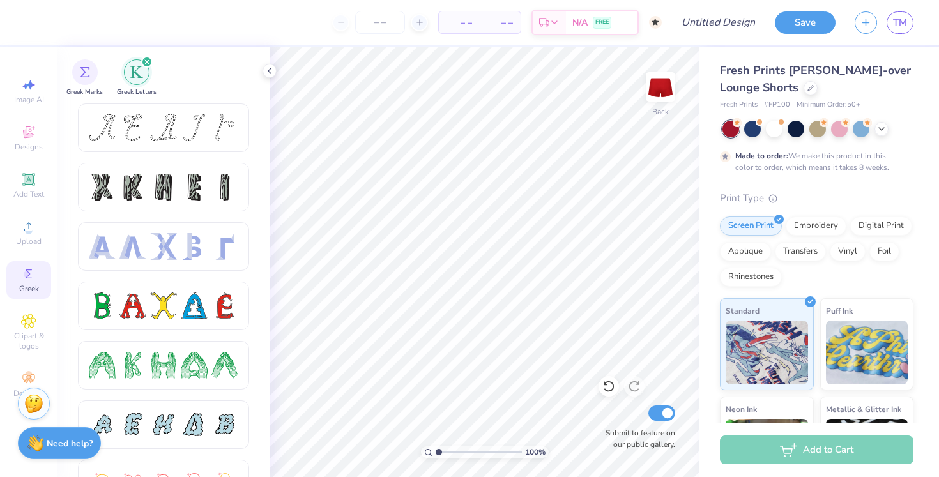
scroll to position [0, 0]
click at [26, 141] on div "Designs" at bounding box center [28, 139] width 45 height 38
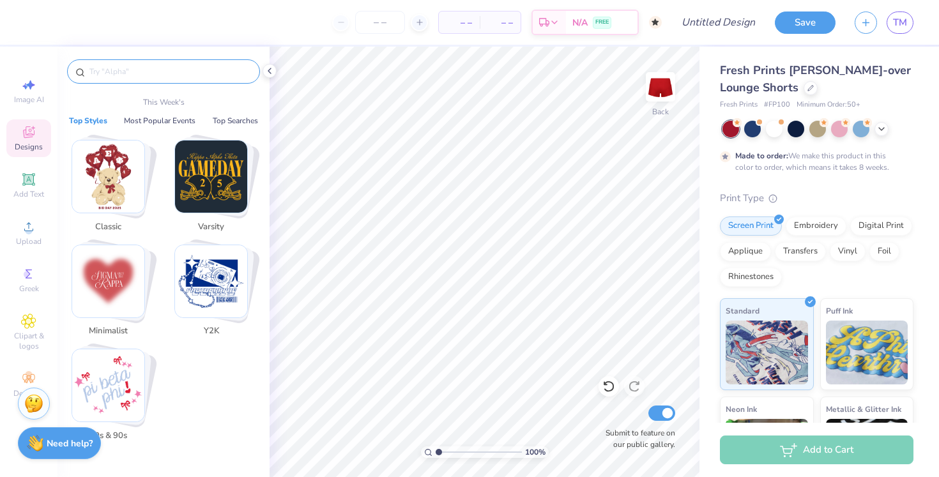
click at [164, 73] on input "text" at bounding box center [170, 71] width 164 height 13
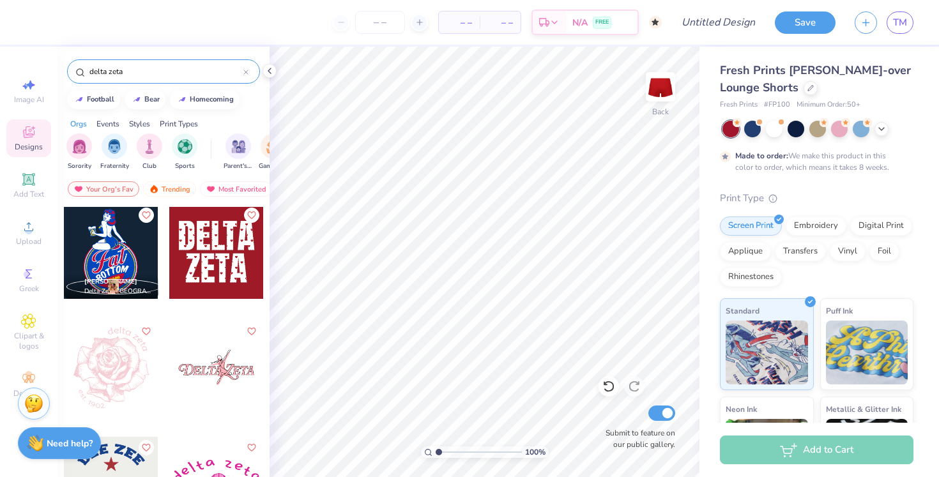
scroll to position [1863, 0]
type input "delta zeta"
click at [223, 271] on div at bounding box center [216, 252] width 95 height 95
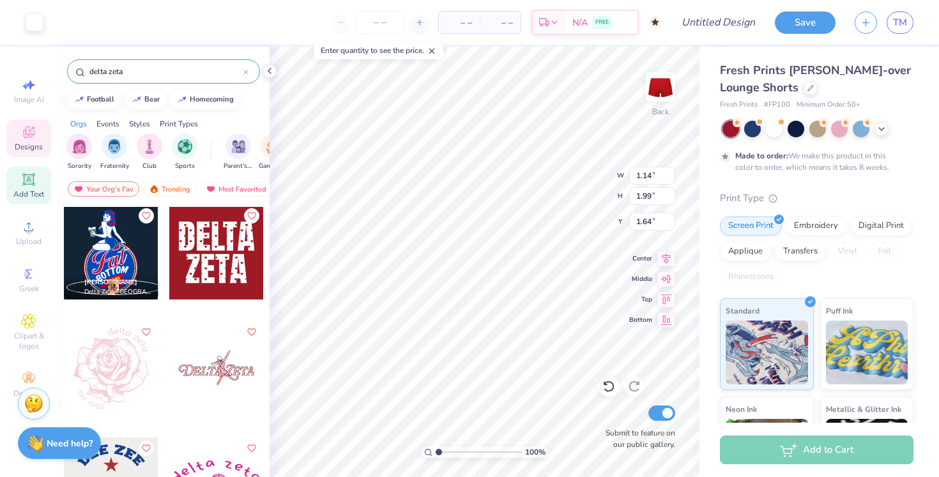
click at [34, 193] on span "Add Text" at bounding box center [28, 194] width 31 height 10
type input "2.85"
type input "0.82"
type input "3.34"
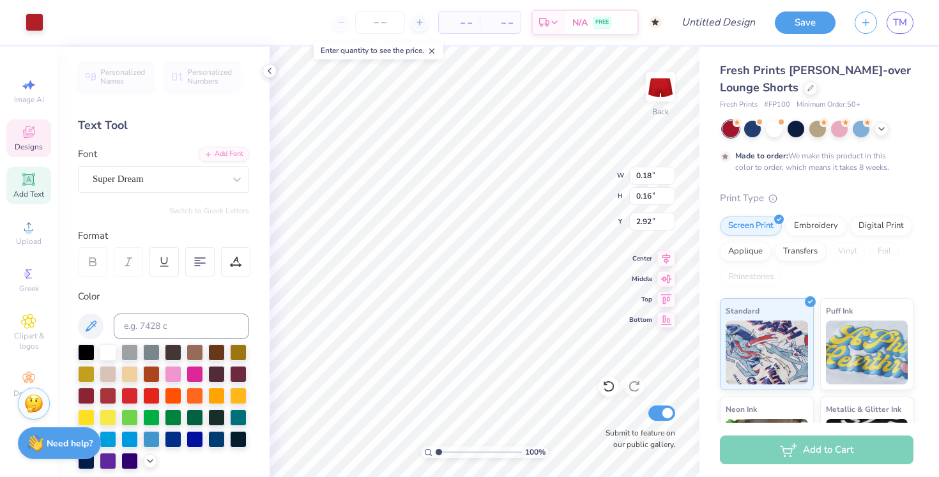
type input "1.80"
type input "0.94"
type input "1.99"
type input "1.64"
click at [22, 197] on span "Add Text" at bounding box center [28, 194] width 31 height 10
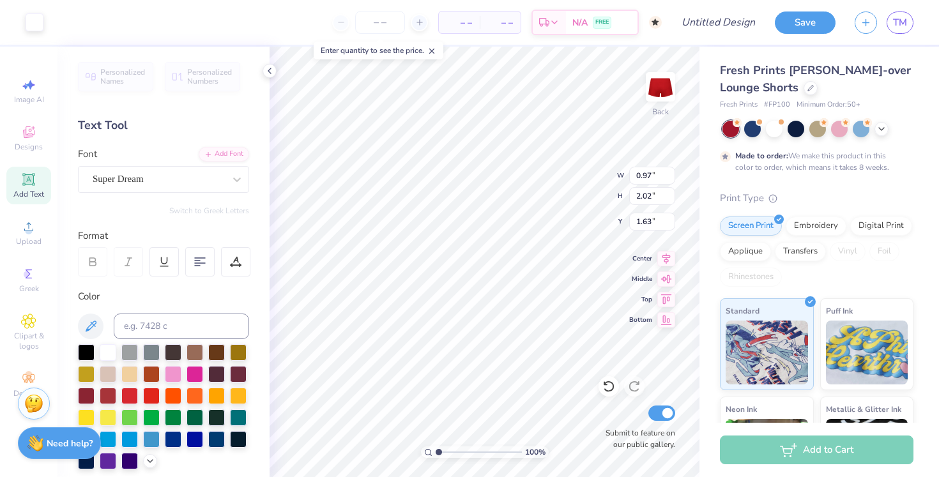
type input "2.85"
type input "0.82"
type input "3.34"
type textarea "T"
paste textarea
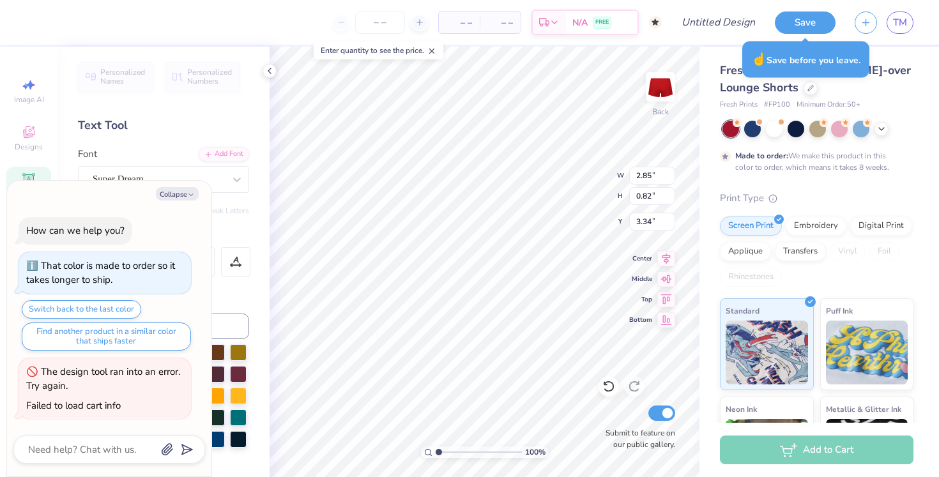
type textarea "x"
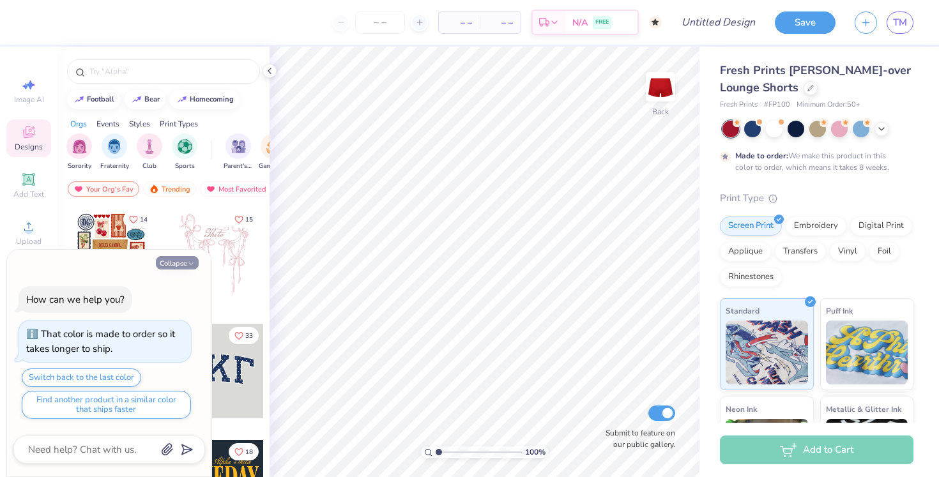
click at [189, 261] on icon "button" at bounding box center [191, 264] width 8 height 8
type textarea "x"
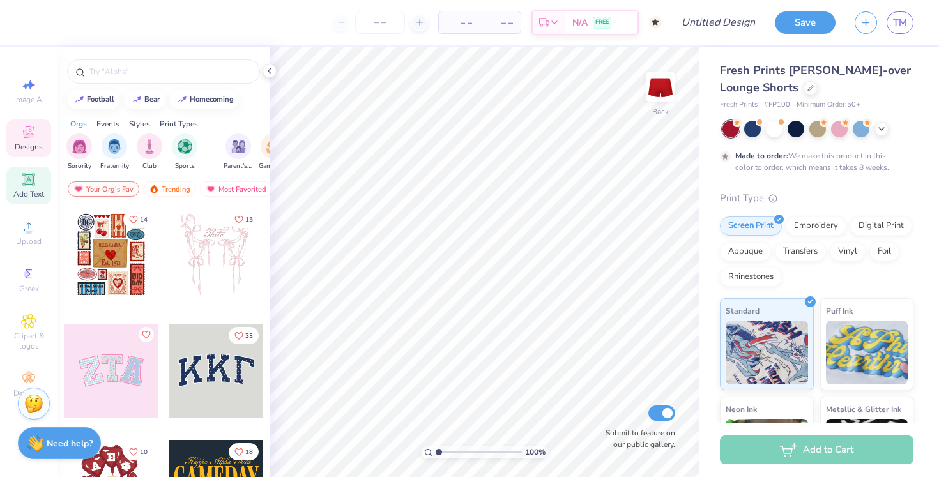
click at [41, 187] on div "Add Text" at bounding box center [28, 186] width 45 height 38
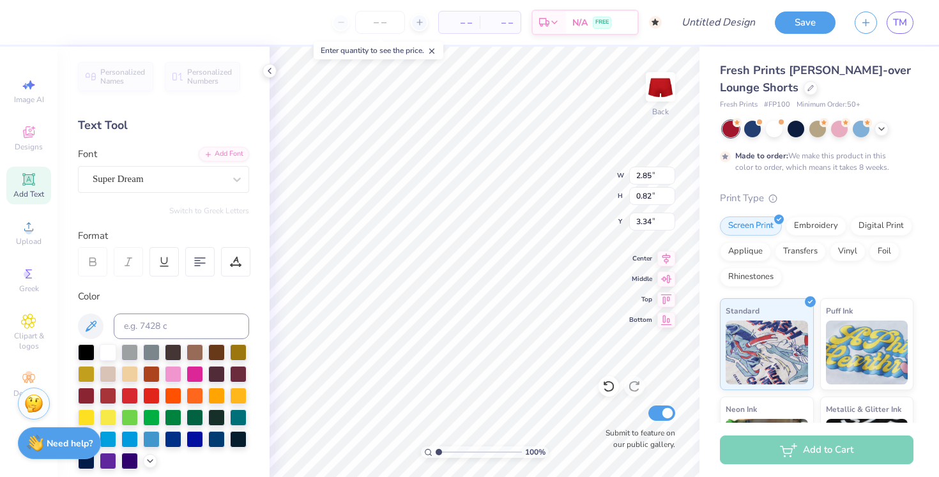
type textarea "T"
click at [30, 187] on icon at bounding box center [28, 179] width 15 height 15
click at [31, 275] on icon at bounding box center [28, 273] width 15 height 15
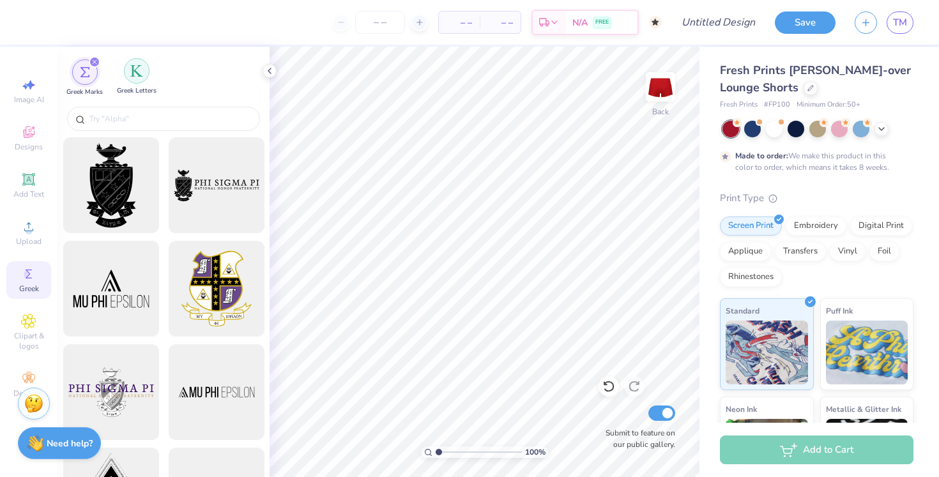
click at [139, 72] on img "filter for Greek Letters" at bounding box center [136, 71] width 13 height 13
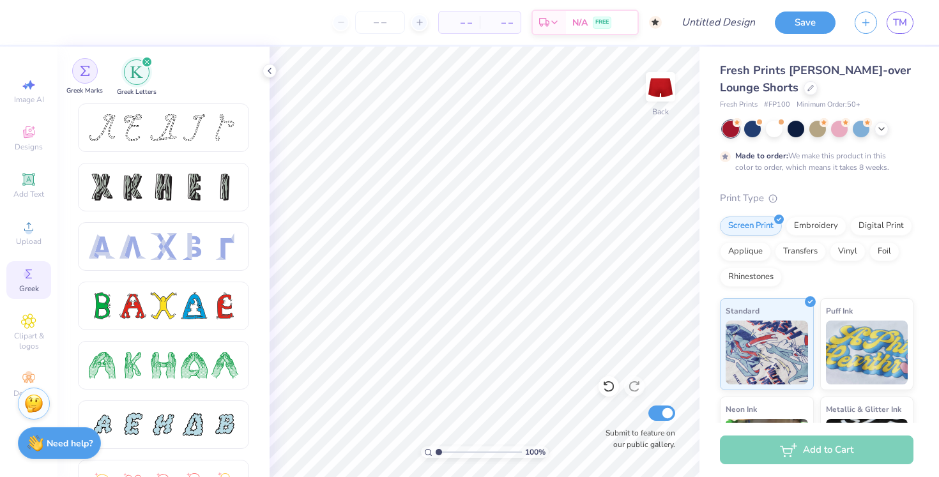
click at [88, 81] on div "filter for Greek Marks" at bounding box center [85, 71] width 26 height 26
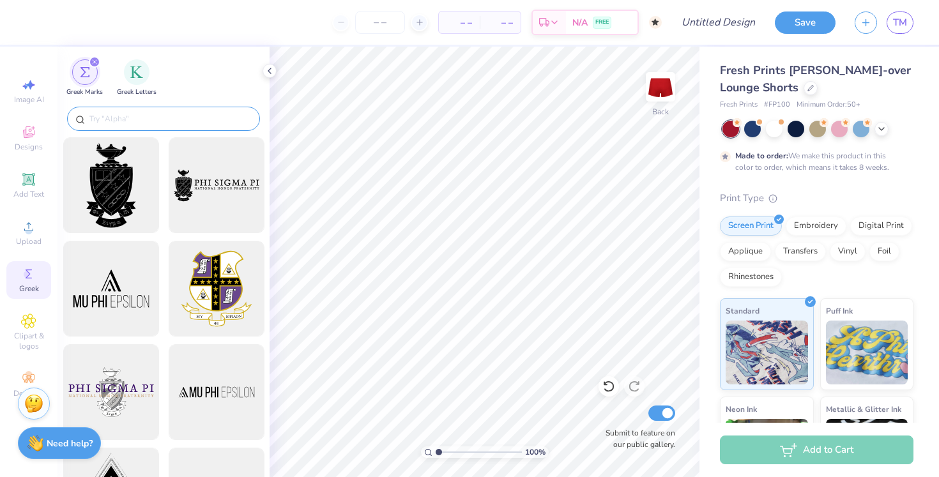
click at [125, 115] on input "text" at bounding box center [170, 118] width 164 height 13
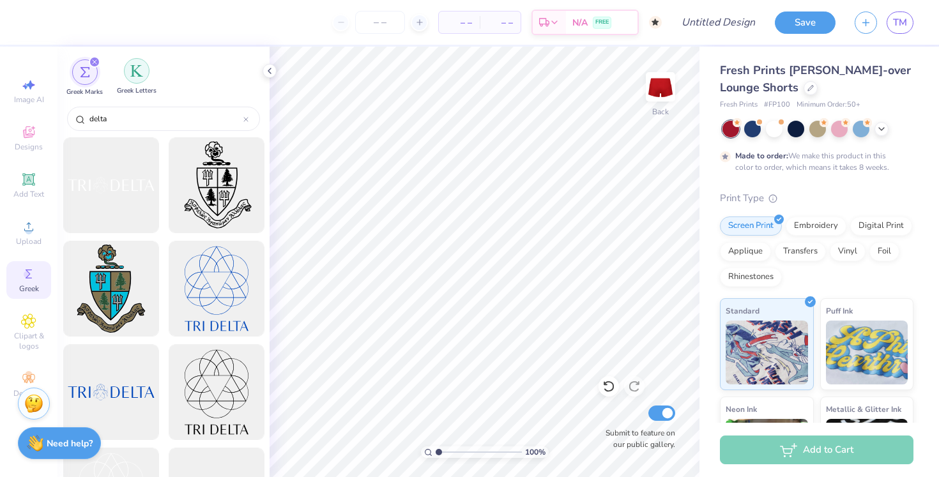
type input "delta"
click at [146, 70] on div "filter for Greek Letters" at bounding box center [137, 71] width 26 height 26
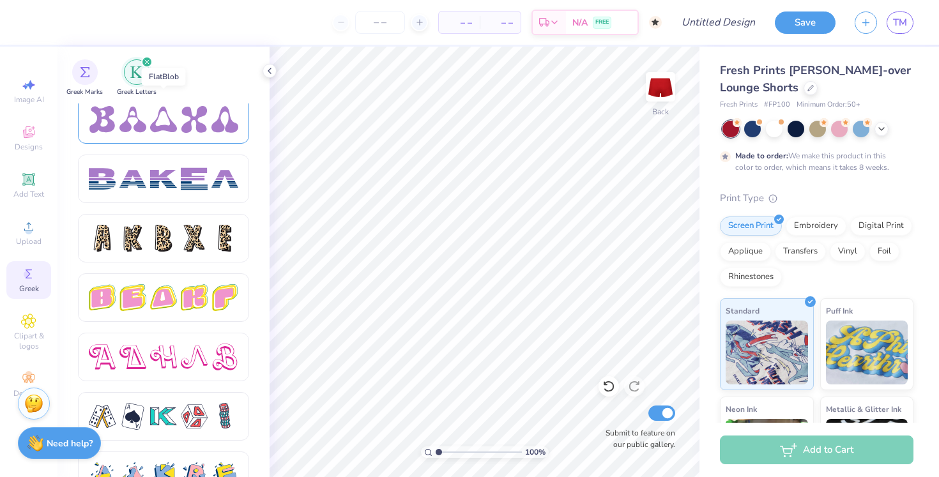
scroll to position [2030, 0]
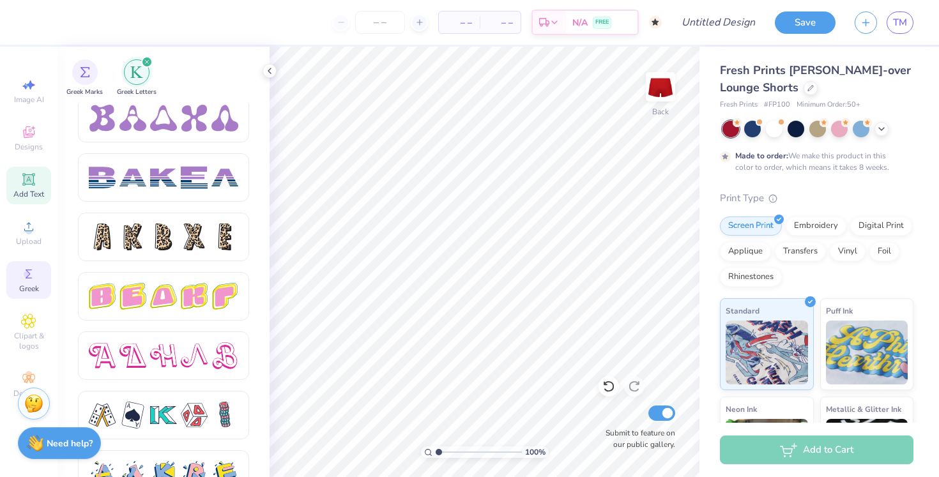
click at [24, 180] on icon at bounding box center [28, 179] width 12 height 12
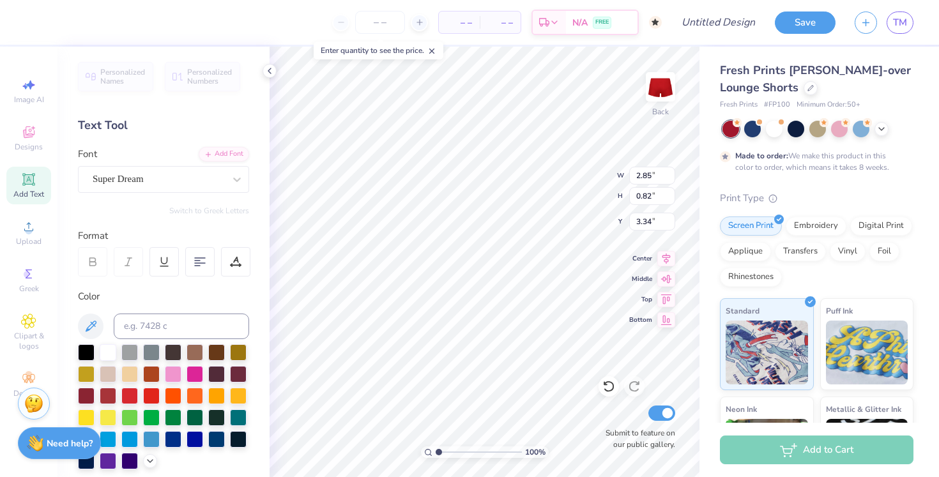
scroll to position [0, 0]
type textarea "T"
click at [30, 183] on icon at bounding box center [29, 179] width 10 height 10
type textarea "T"
click at [36, 273] on icon at bounding box center [28, 273] width 15 height 15
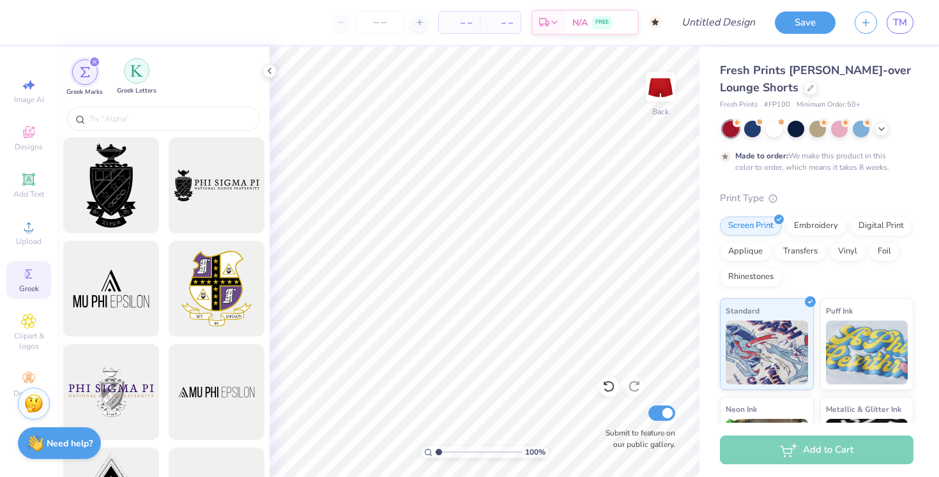
click at [142, 78] on div "filter for Greek Letters" at bounding box center [137, 71] width 26 height 26
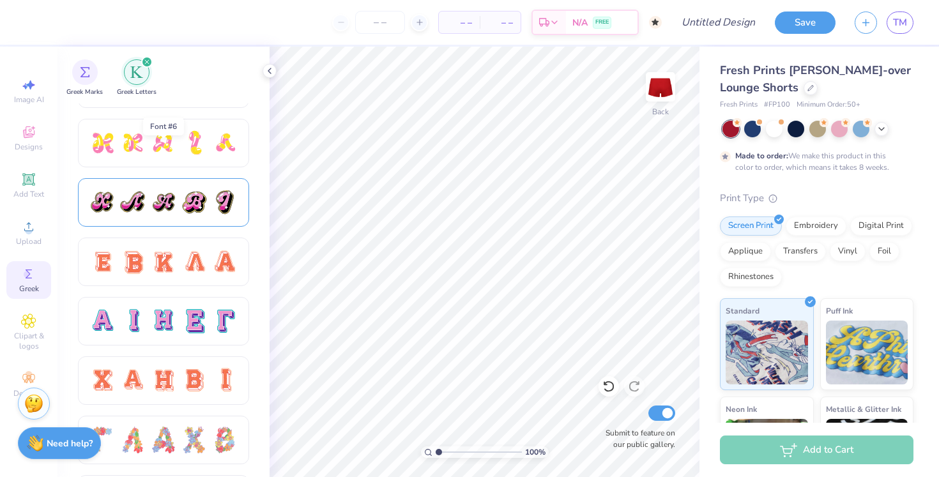
scroll to position [755, 0]
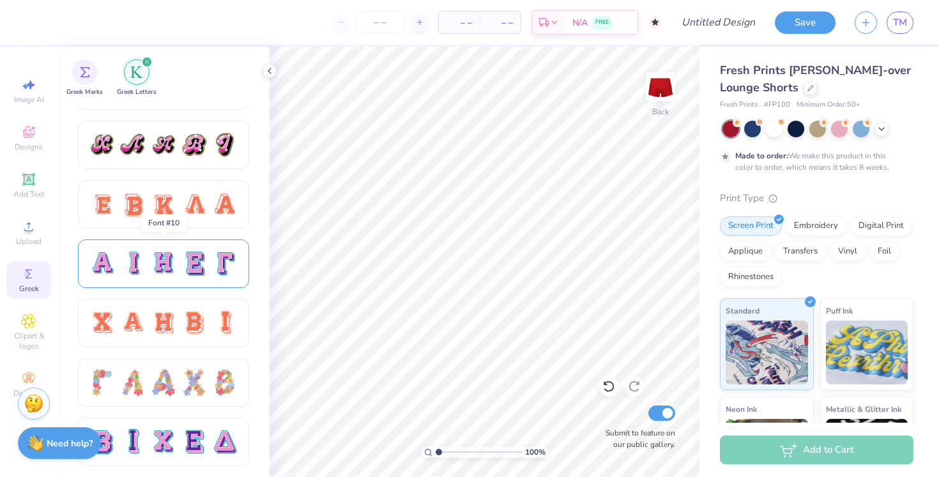
click at [186, 261] on div at bounding box center [194, 264] width 27 height 27
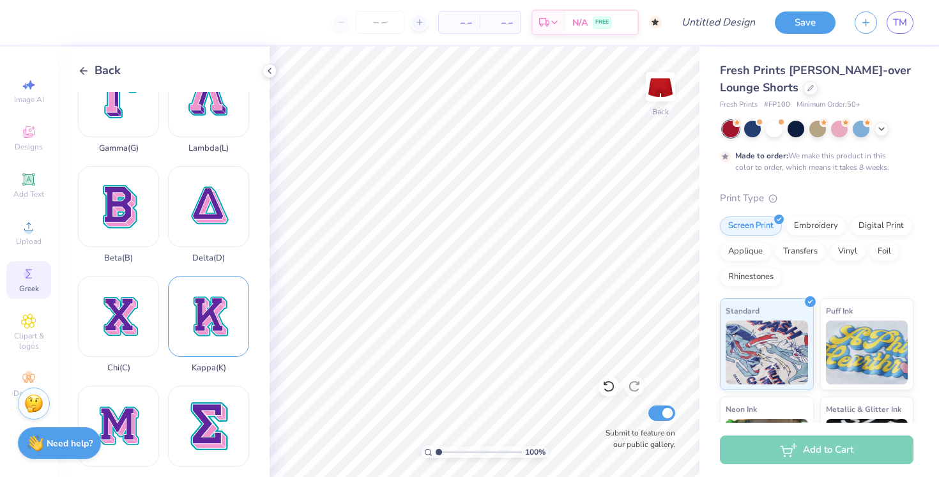
scroll to position [260, 0]
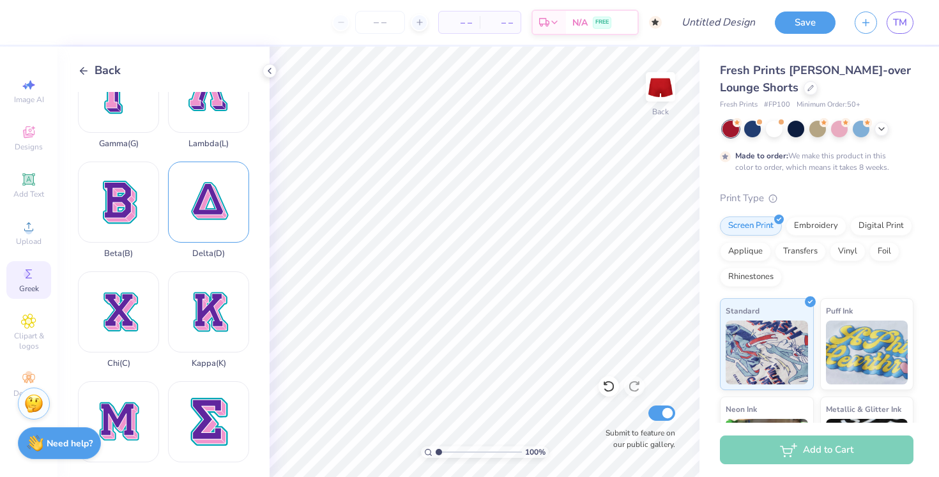
click at [219, 228] on div "Delta ( D )" at bounding box center [208, 210] width 81 height 97
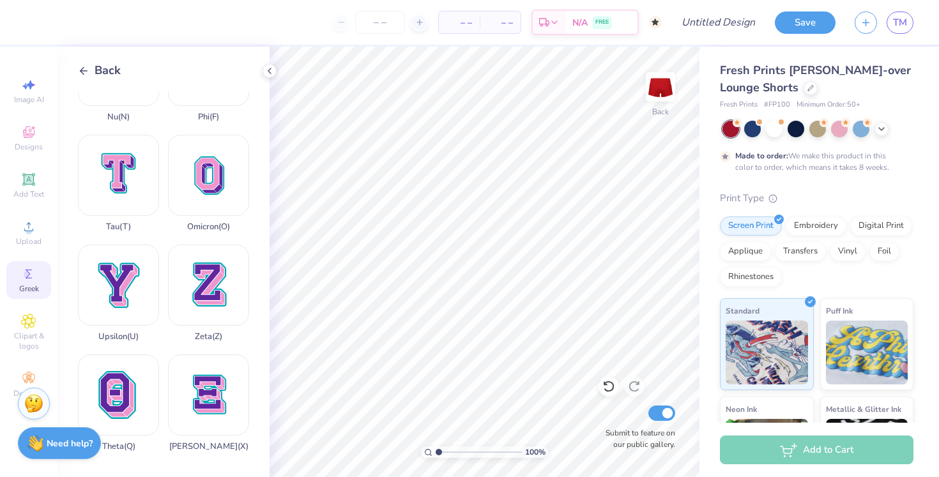
scroll to position [946, 0]
click at [40, 335] on span "Clipart & logos" at bounding box center [28, 341] width 45 height 20
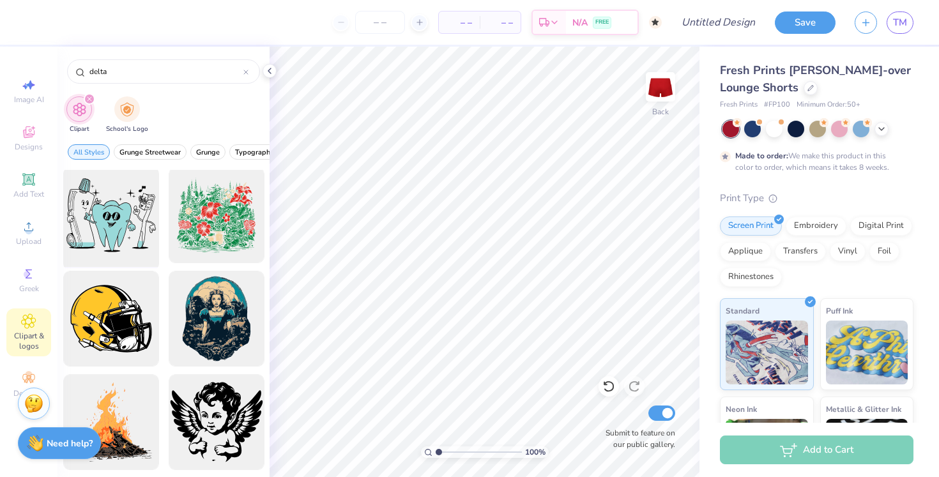
scroll to position [3, 0]
type input "d"
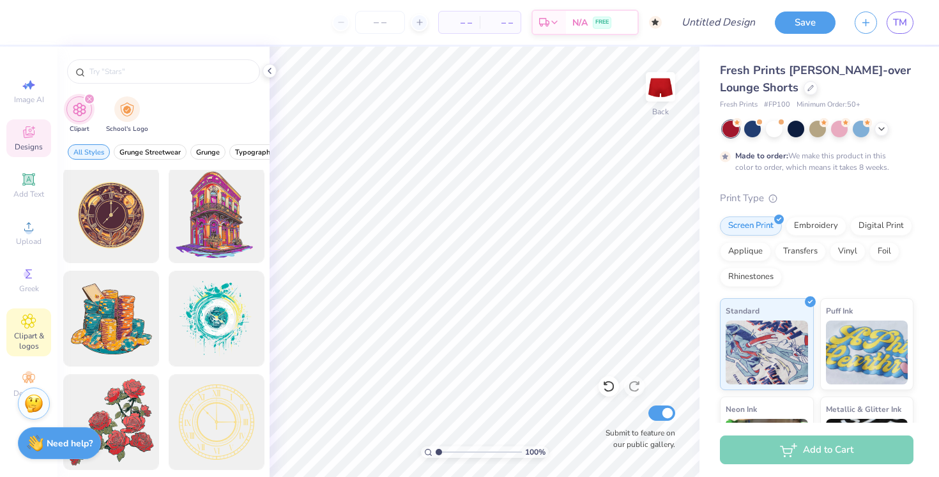
click at [33, 139] on icon at bounding box center [28, 132] width 15 height 15
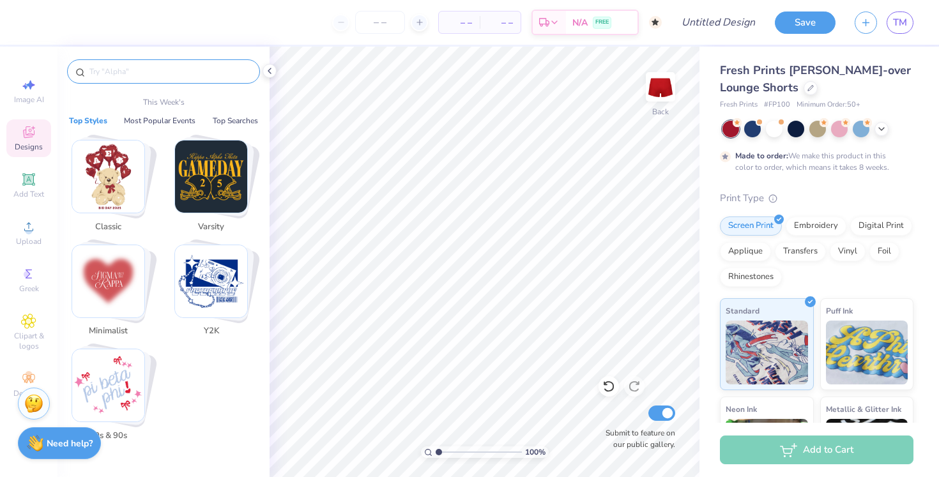
click at [159, 75] on input "text" at bounding box center [170, 71] width 164 height 13
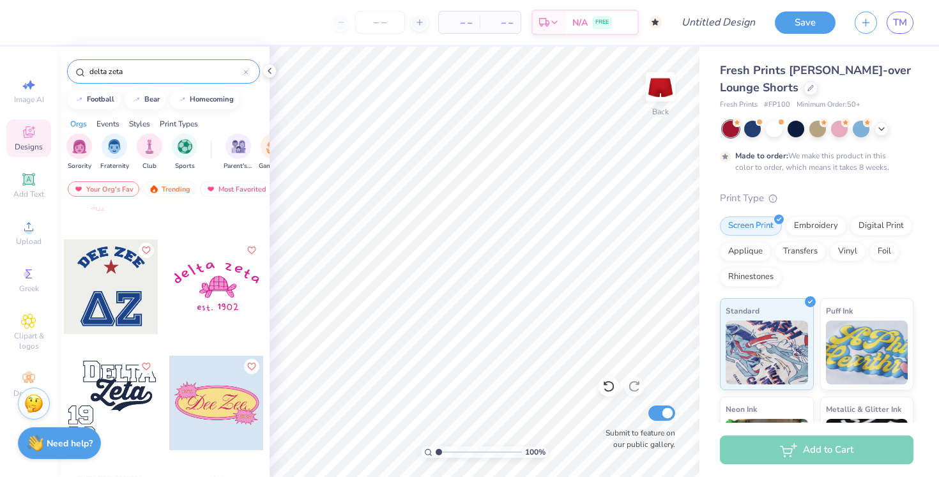
scroll to position [2090, 0]
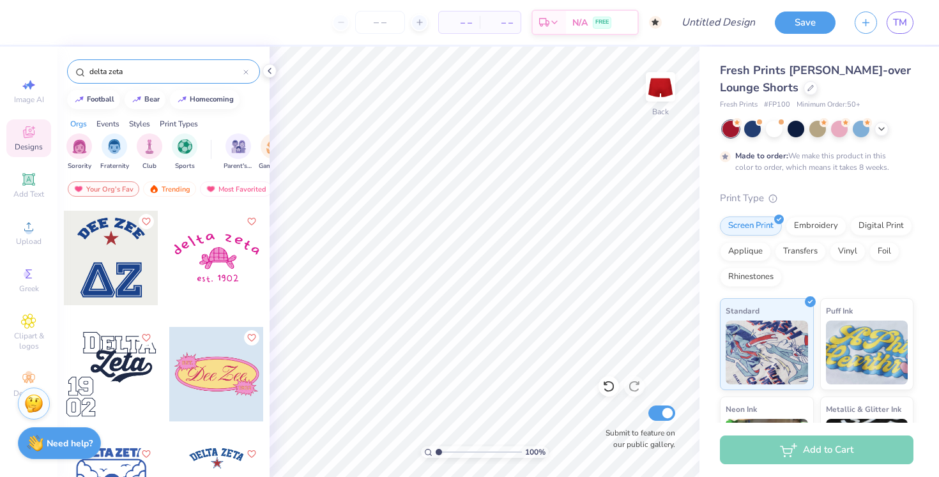
type input "delta zeta"
click at [128, 279] on div at bounding box center [111, 258] width 95 height 95
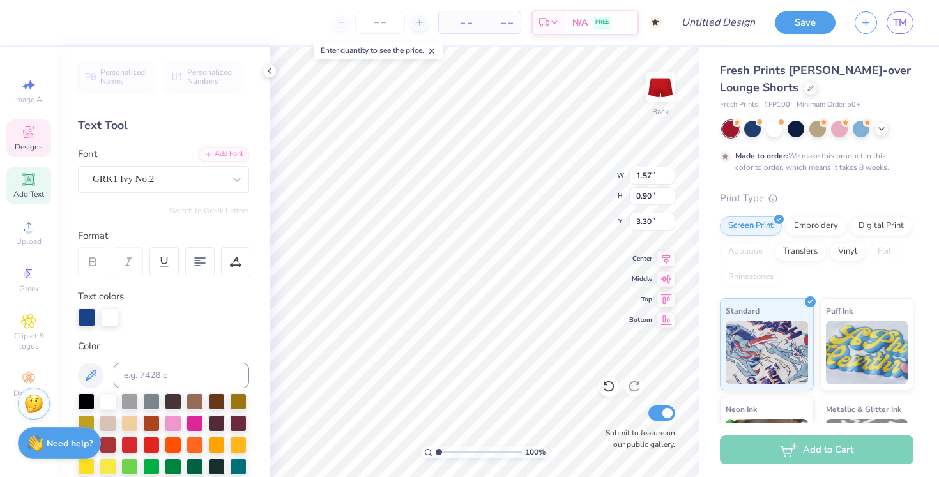
type textarea "D"
type input "3.38"
type input "3.42"
type input "0.78"
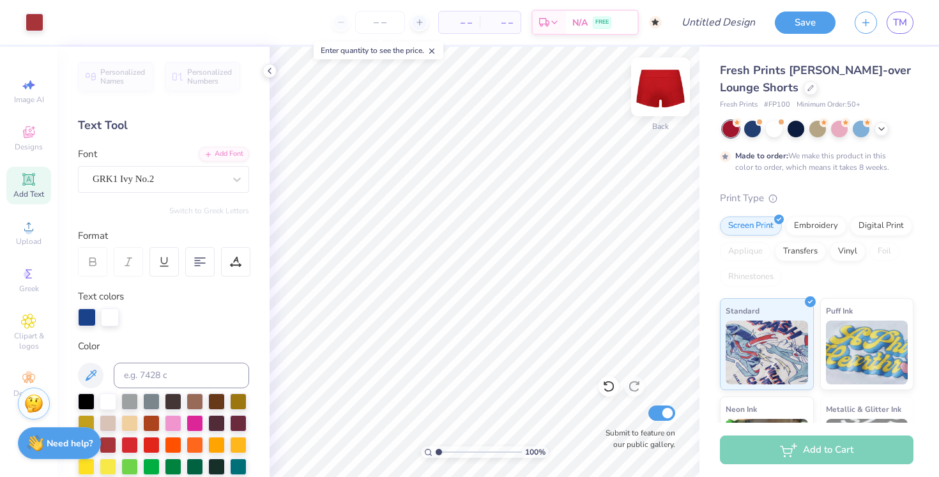
click at [665, 100] on img at bounding box center [660, 86] width 51 height 51
click at [23, 136] on icon at bounding box center [28, 132] width 15 height 15
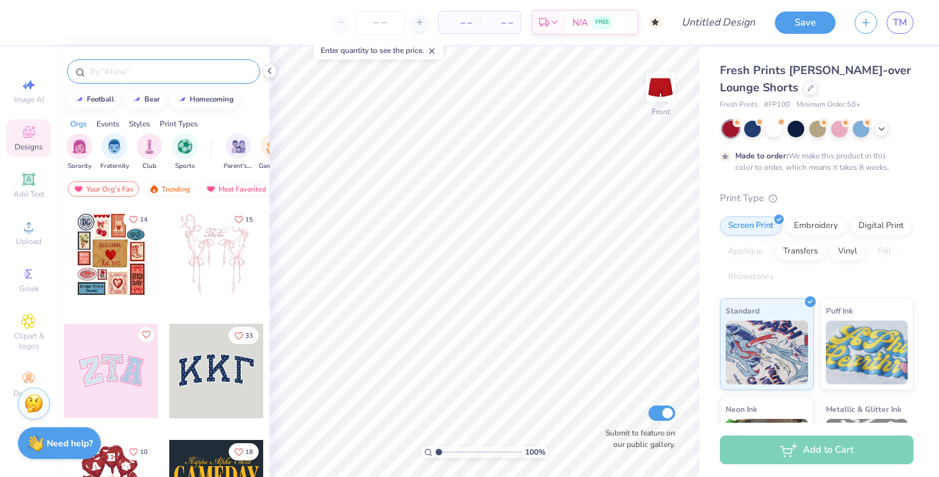
click at [173, 73] on input "text" at bounding box center [170, 71] width 164 height 13
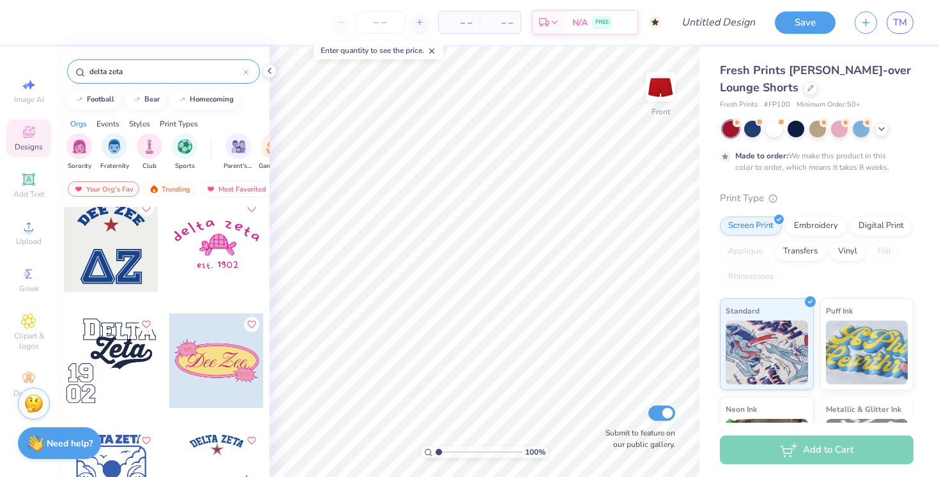
scroll to position [2101, 0]
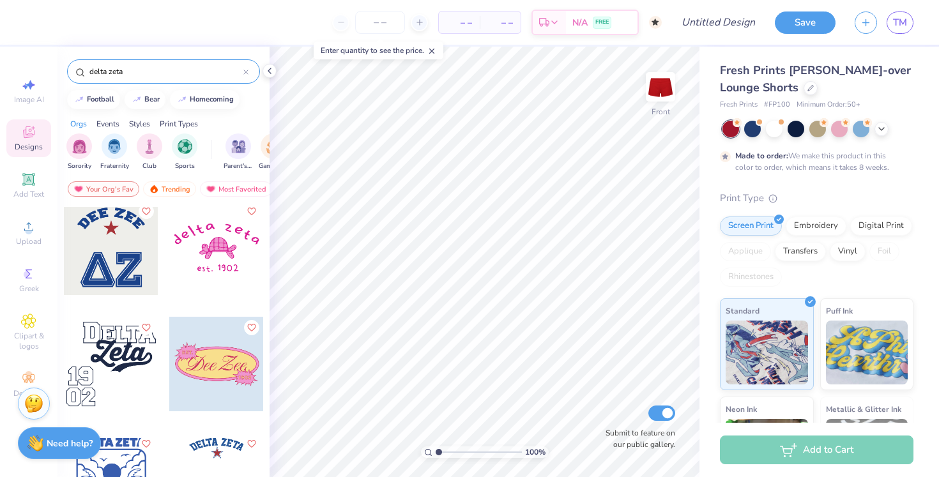
type input "delta zeta"
click at [123, 269] on div at bounding box center [111, 248] width 95 height 95
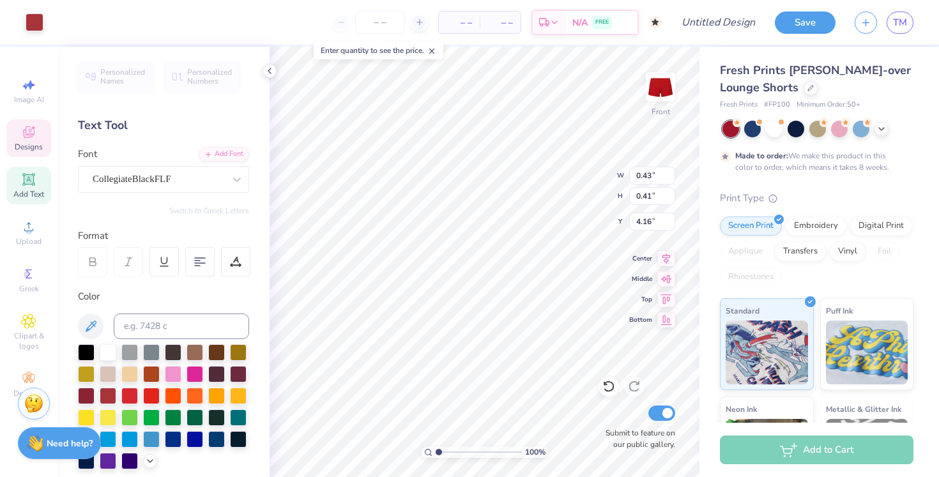
type input "4.25"
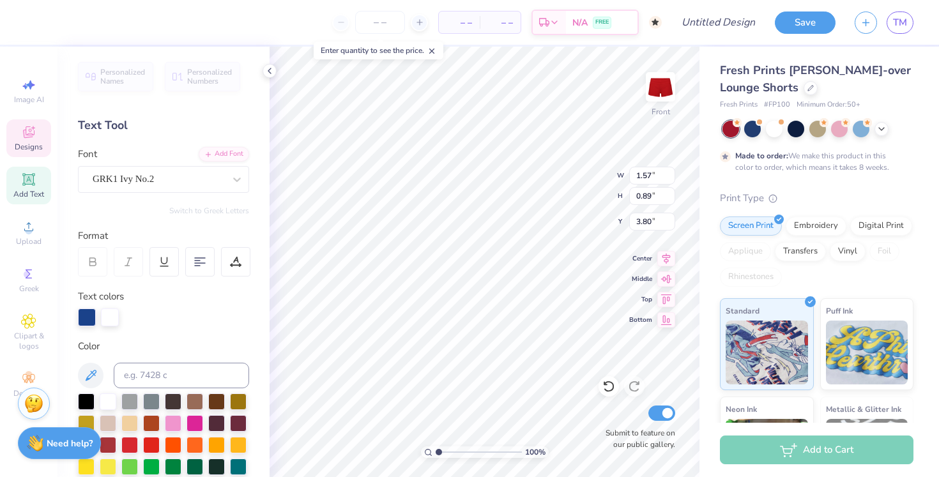
type textarea "D"
type input "3.45"
type input "3.49"
type input "1.23"
